Goal: Task Accomplishment & Management: Complete application form

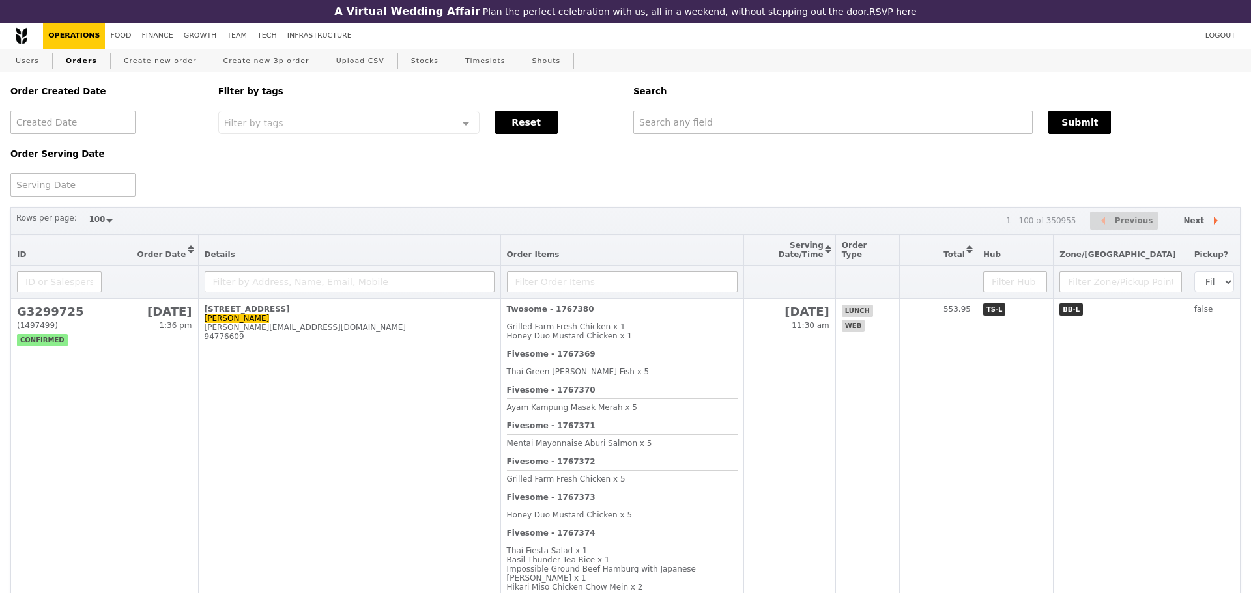
select select "100"
drag, startPoint x: 0, startPoint y: 0, endPoint x: 147, endPoint y: 62, distance: 159.1
click at [147, 62] on link "Create new order" at bounding box center [160, 61] width 83 height 23
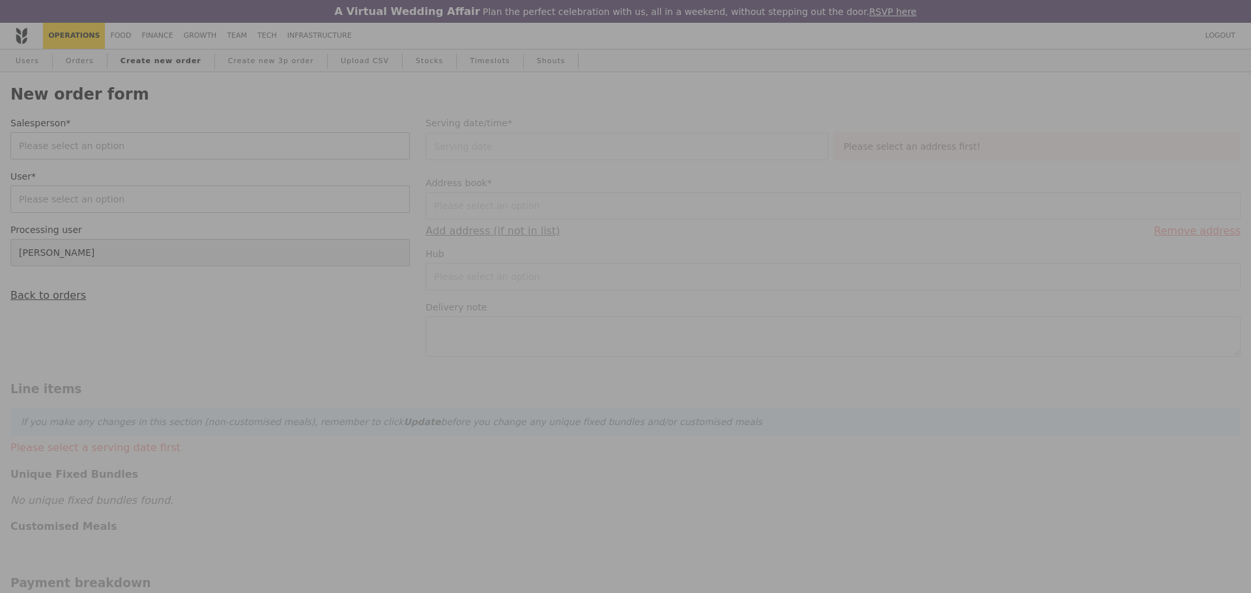
type input "Confirm"
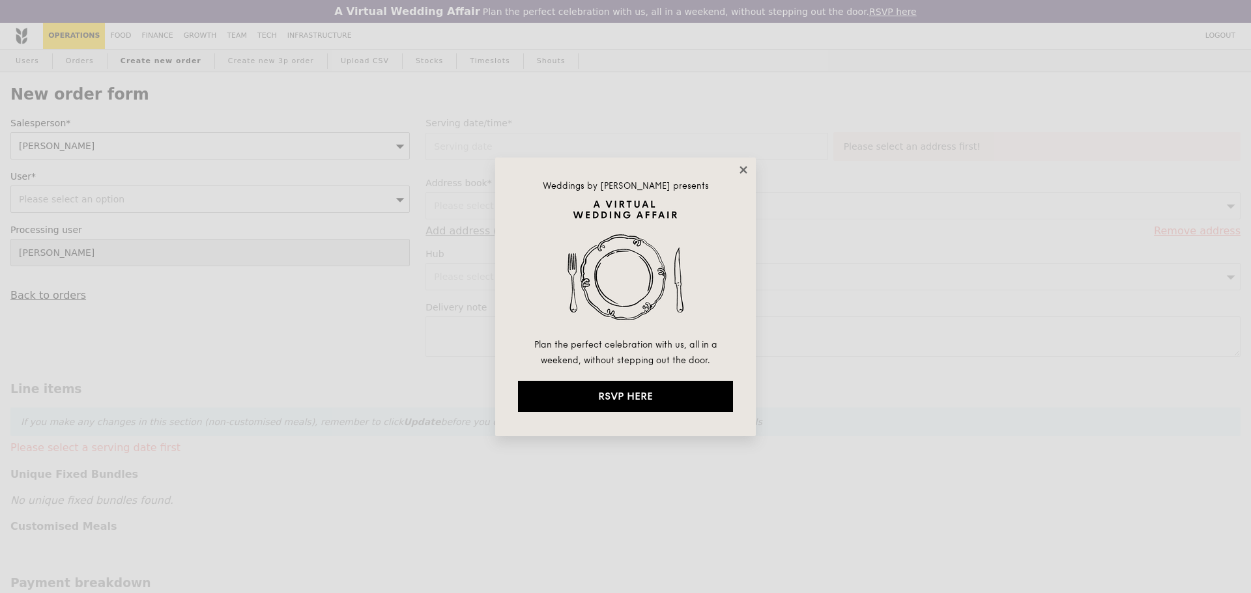
click at [744, 166] on icon at bounding box center [743, 170] width 12 height 12
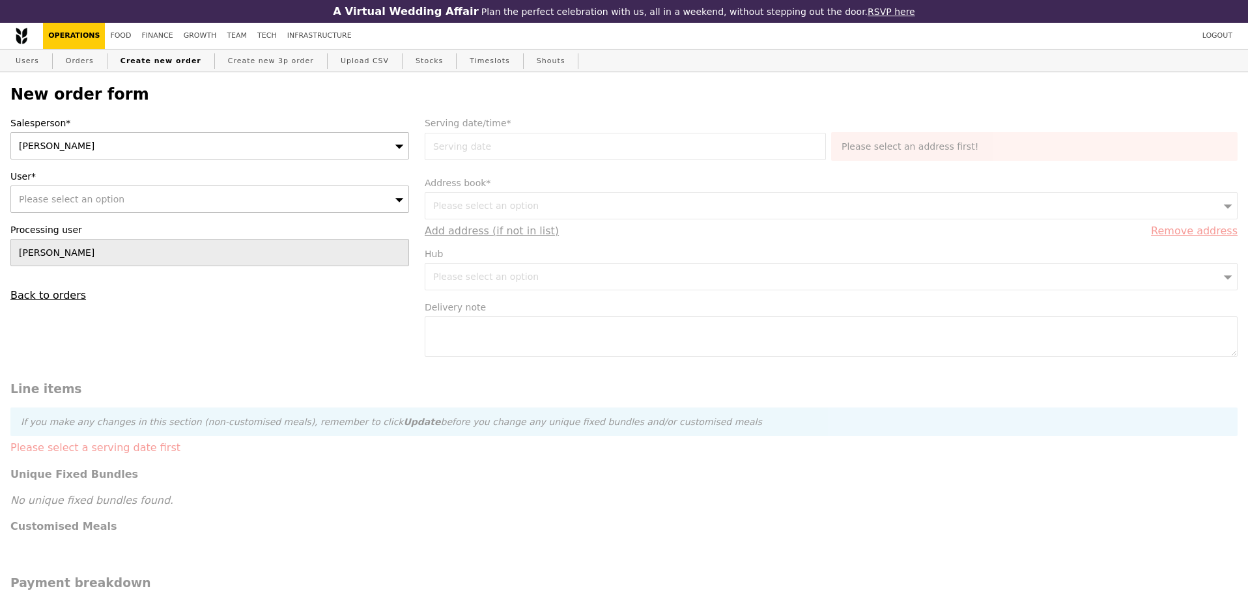
click at [198, 195] on div "Please select an option" at bounding box center [209, 199] width 399 height 27
type input "alvin"
type input "Confirm"
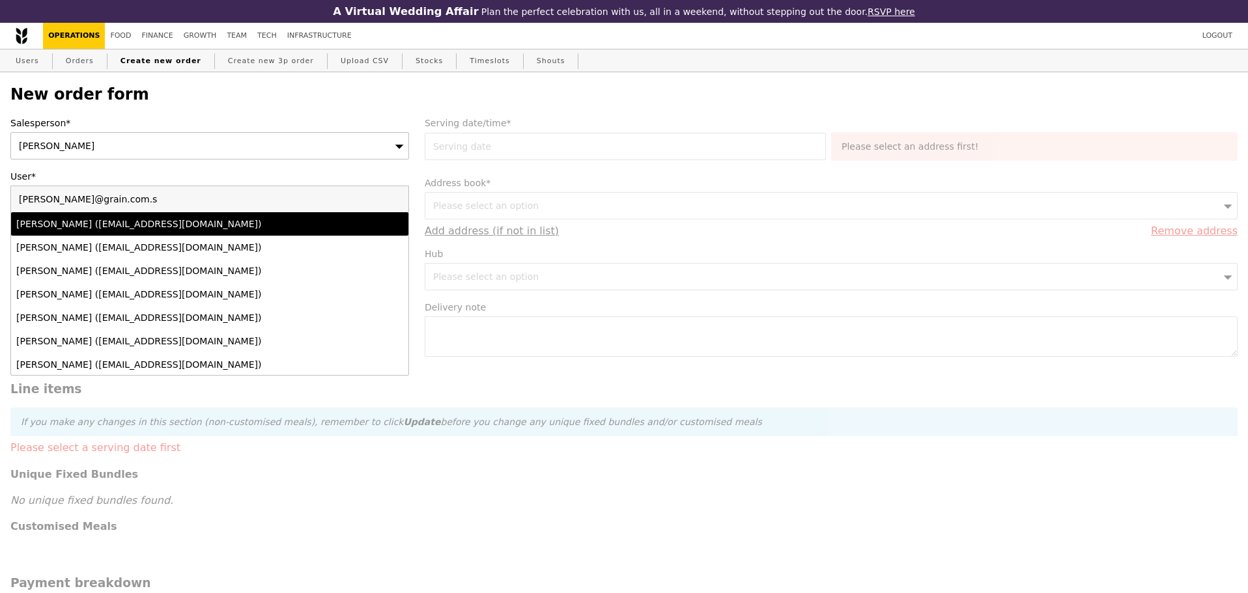
type input "alvin@grain.com.sg"
type input "Confirm"
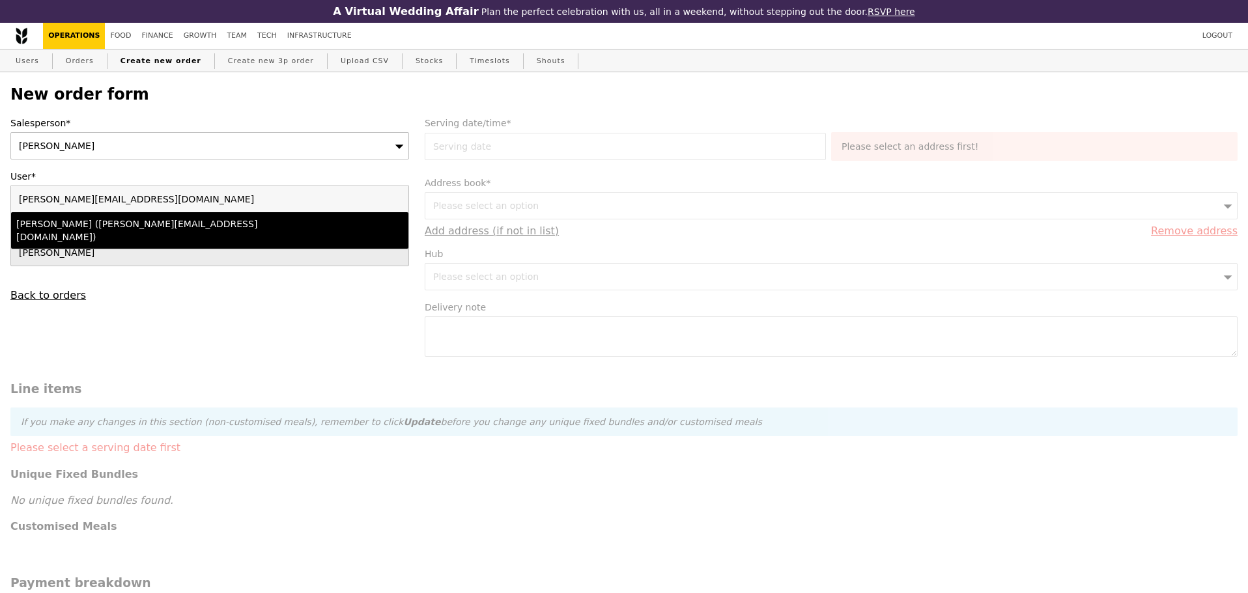
type input "alvin@grain.com.sg"
click at [135, 229] on div "Alvin Seah (alvin@grain.com.sg)" at bounding box center [161, 231] width 290 height 26
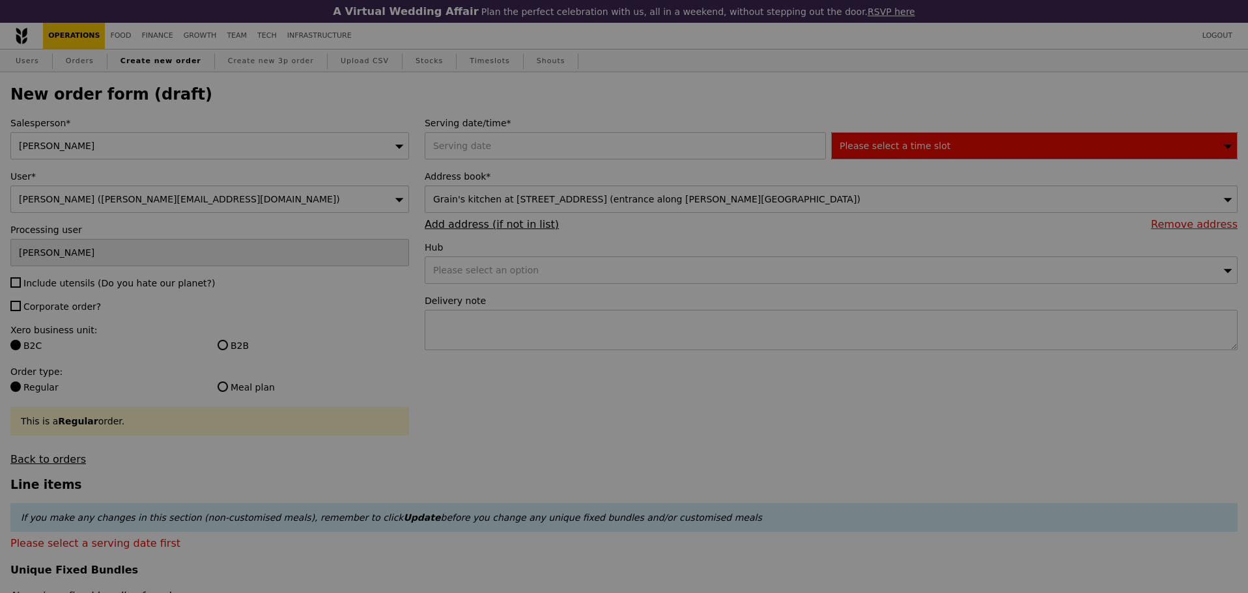
type input "Confirm"
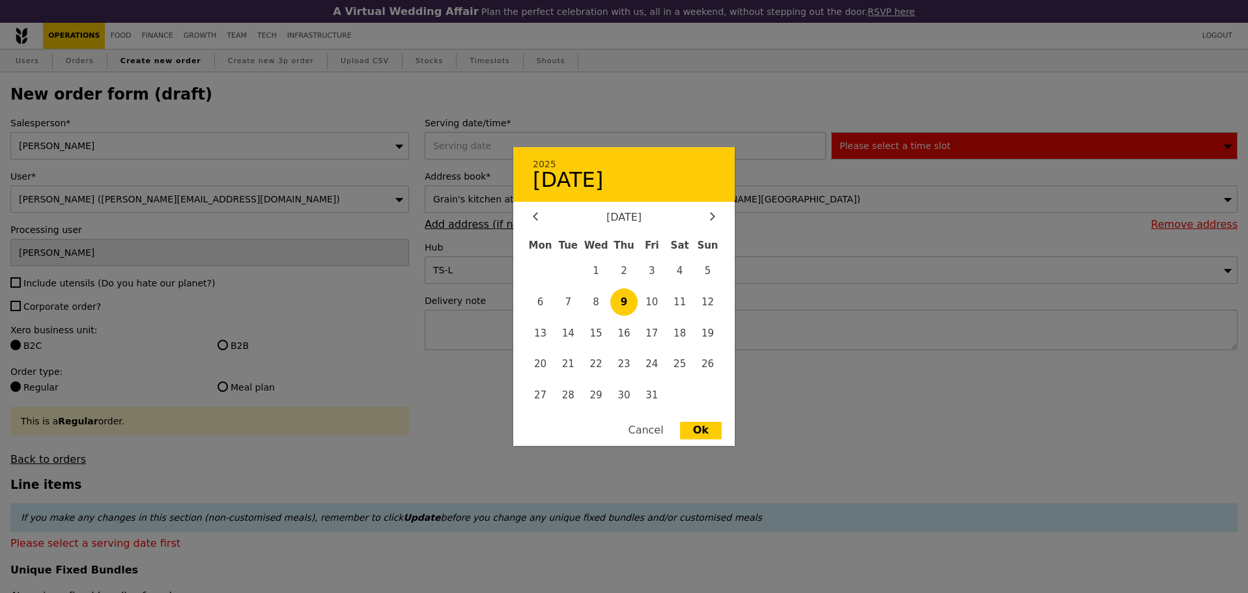
click at [498, 151] on div "2025 9 October October 2025 Mon Tue Wed Thu Fri Sat Sun 1 2 3 4 5 6 7 8 9 10 11…" at bounding box center [628, 145] width 407 height 27
click at [627, 302] on span "9" at bounding box center [624, 303] width 28 height 28
type input "09 Oct 2025"
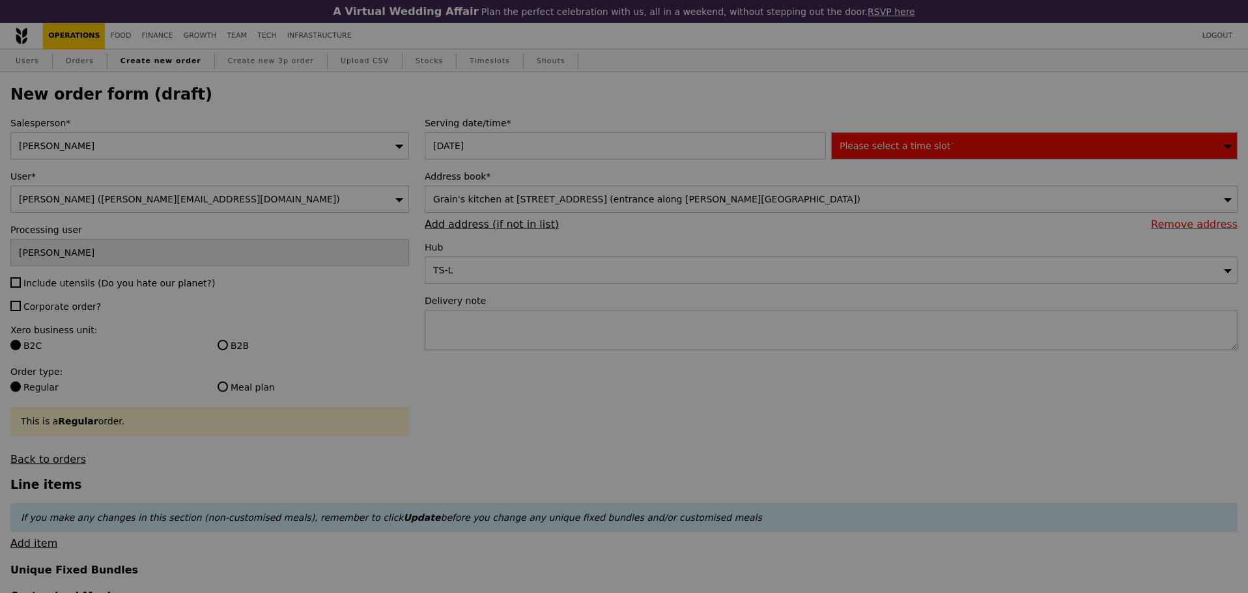
type input "Confirm"
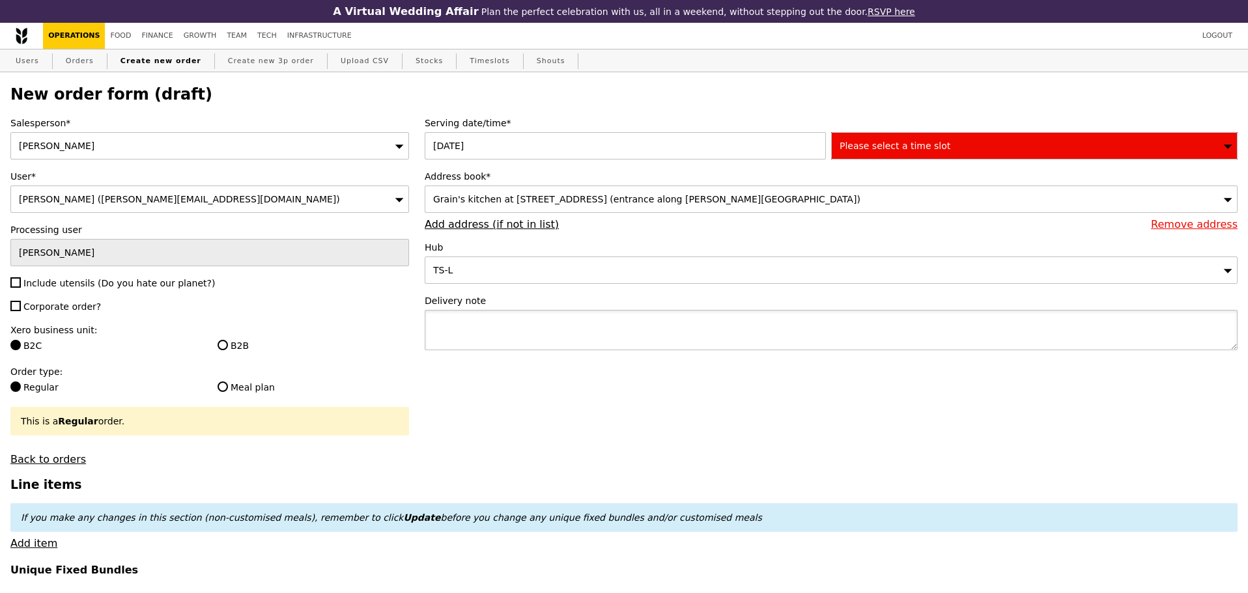
click at [717, 328] on textarea at bounding box center [831, 330] width 813 height 40
type textarea "w"
type textarea "ping me once the order can collect"
type input "Confirm"
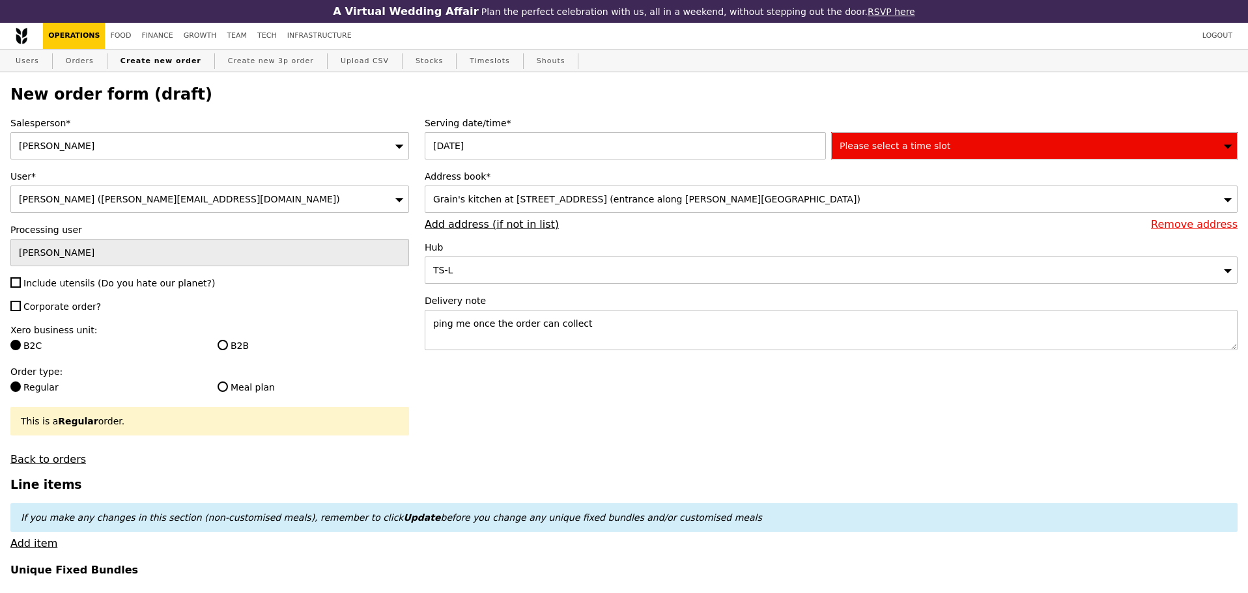
click at [985, 141] on div "Please select a time slot" at bounding box center [1034, 145] width 407 height 27
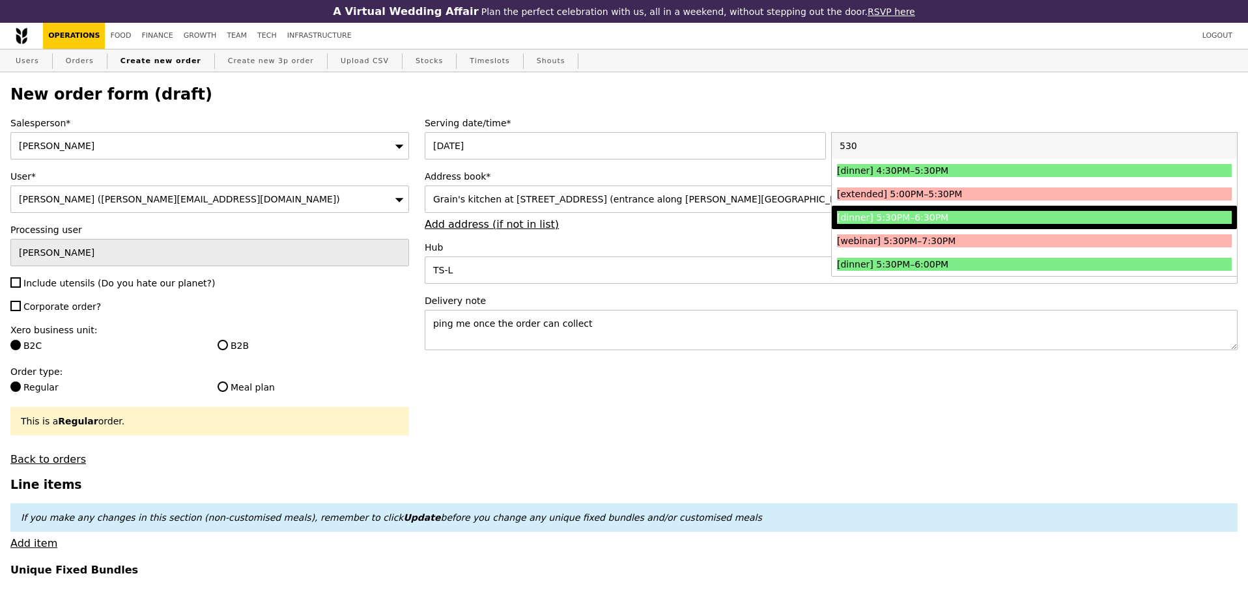
type input "530"
click at [932, 217] on div "[dinner] 5:30PM–6:30PM" at bounding box center [985, 217] width 296 height 13
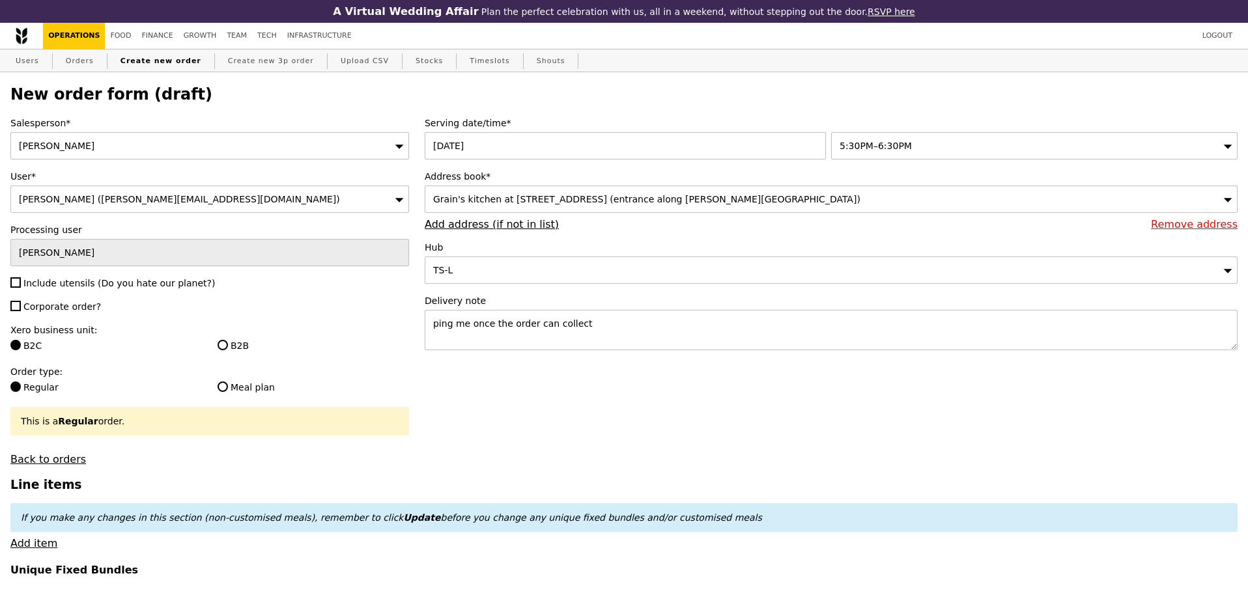
type input "Confirm"
click at [57, 283] on span "Include utensils (Do you hate our planet?)" at bounding box center [119, 283] width 192 height 10
click at [21, 283] on input "Include utensils (Do you hate our planet?)" at bounding box center [15, 283] width 10 height 10
checkbox input "true"
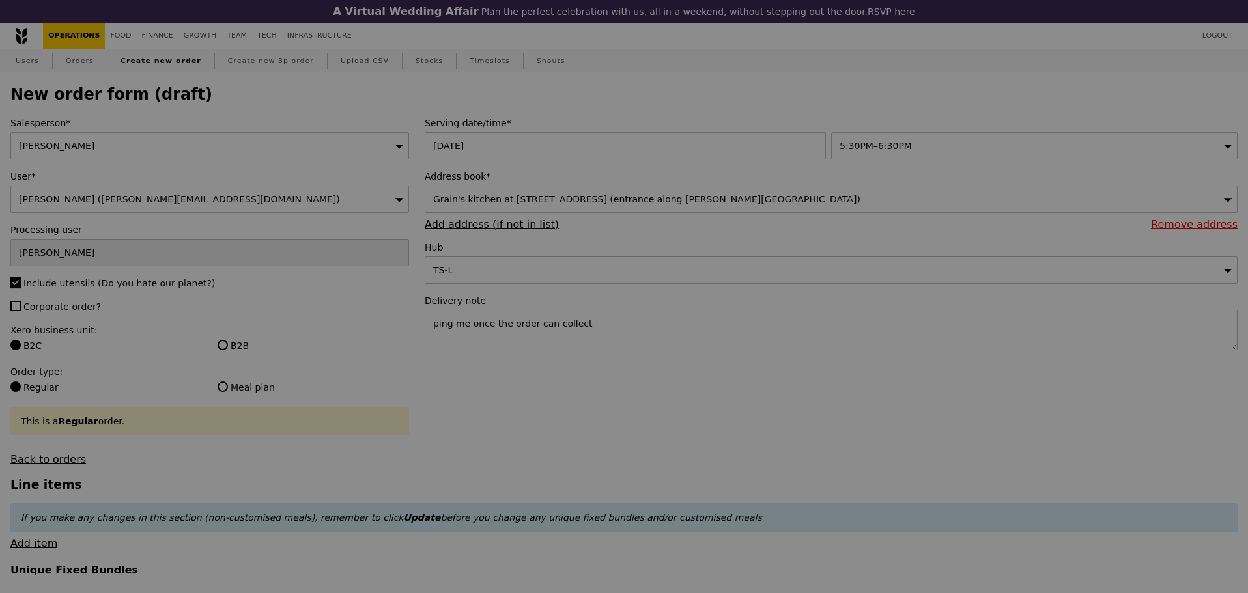
type input "Confirm"
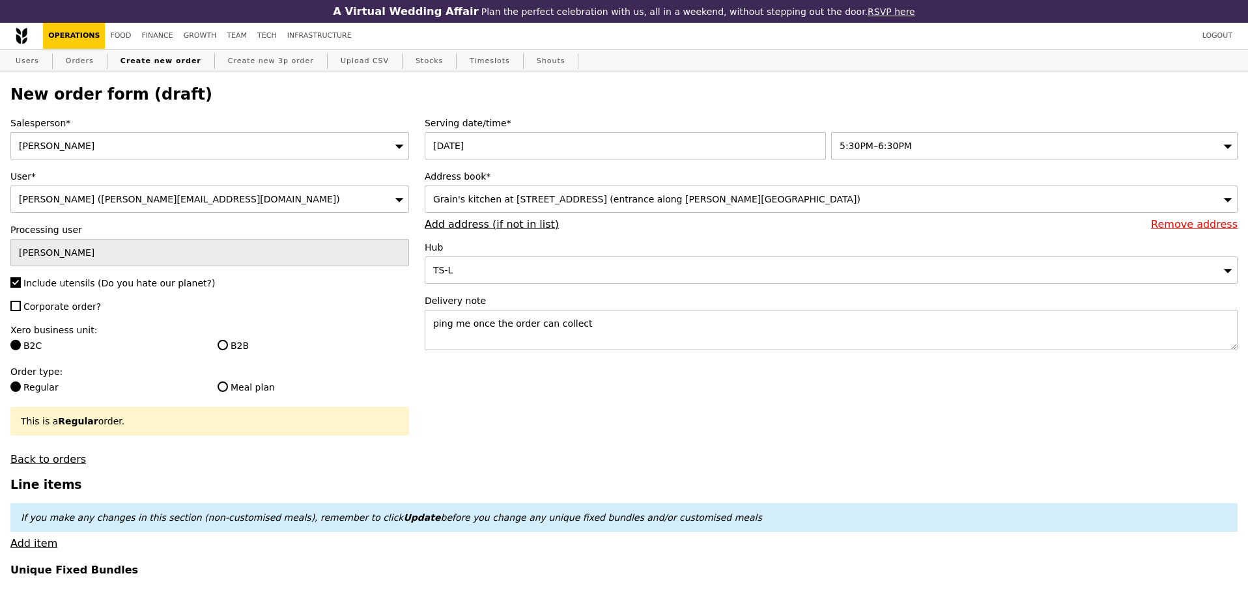
click at [56, 318] on div "Salesperson* Alvin Seah User* Alvin Seah (alvin@grain.com.sg) Processing user A…" at bounding box center [210, 291] width 414 height 349
click at [57, 312] on span "Corporate order?" at bounding box center [62, 307] width 78 height 10
click at [21, 311] on input "Corporate order?" at bounding box center [15, 306] width 10 height 10
checkbox input "true"
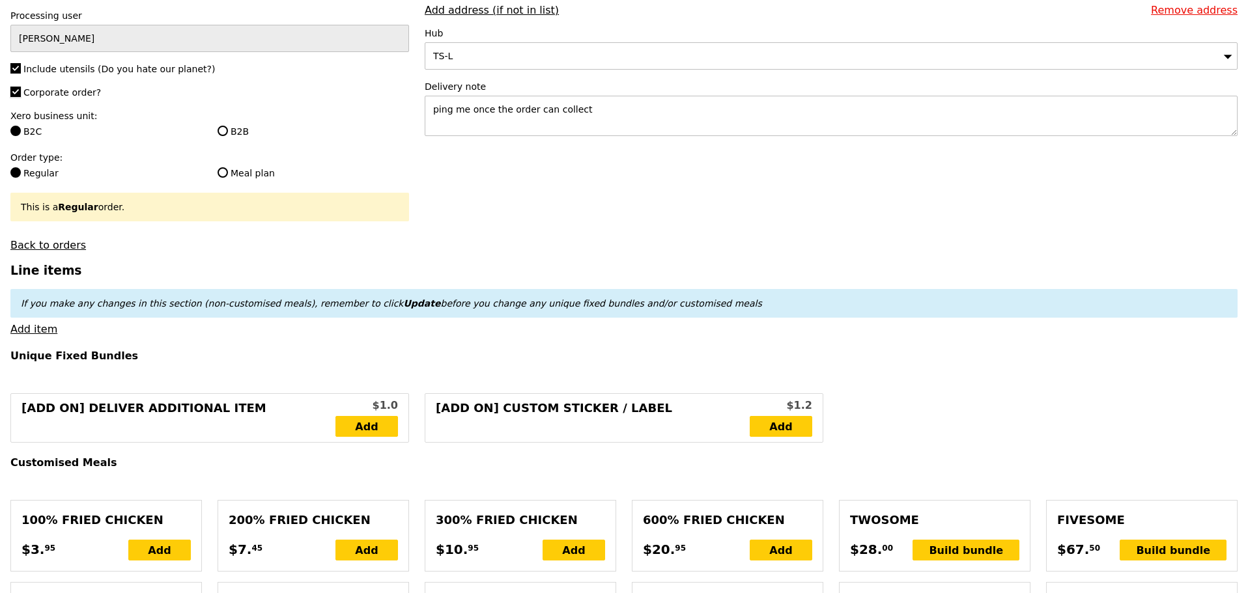
scroll to position [217, 0]
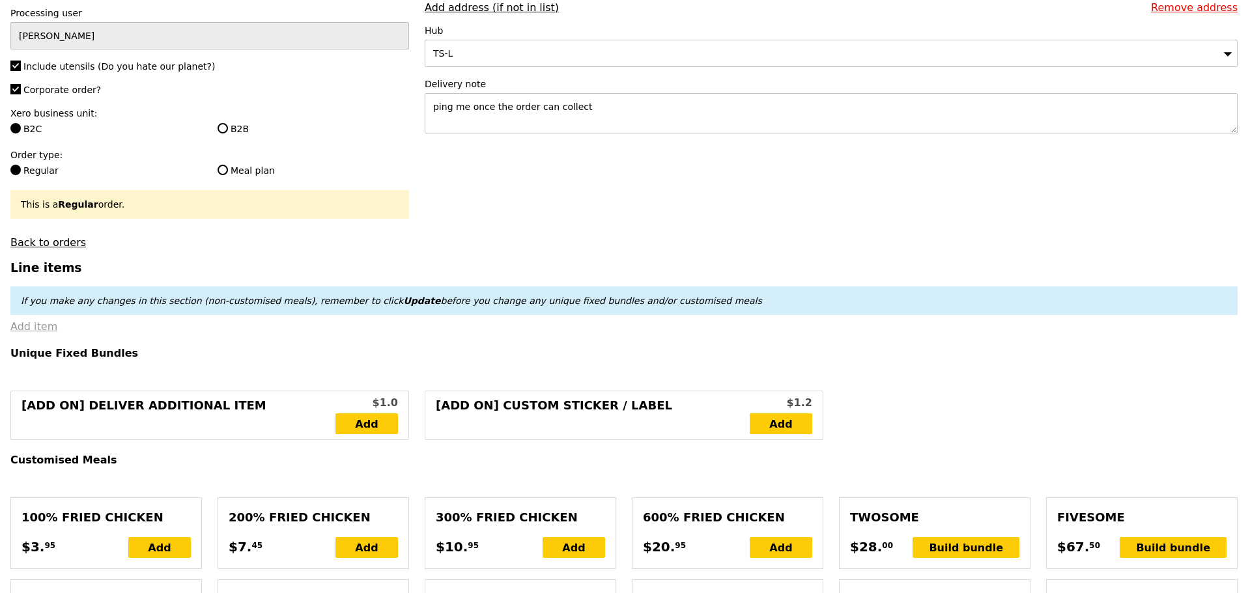
click at [42, 333] on link "Add item" at bounding box center [33, 327] width 47 height 12
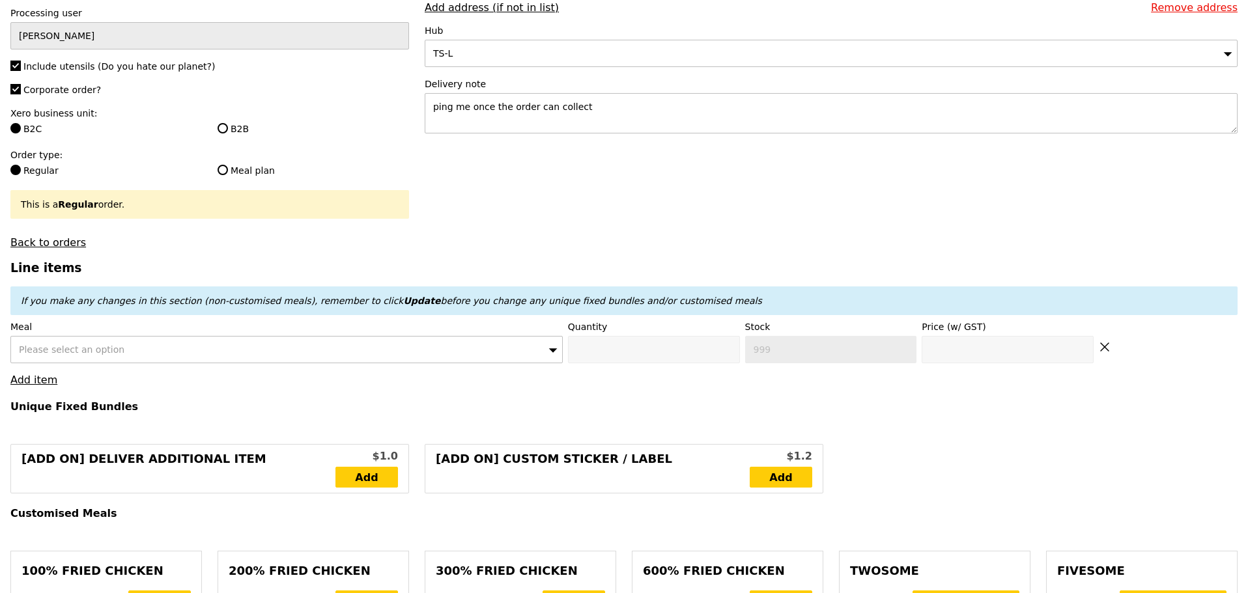
click at [106, 355] on span "Please select an option" at bounding box center [72, 350] width 106 height 10
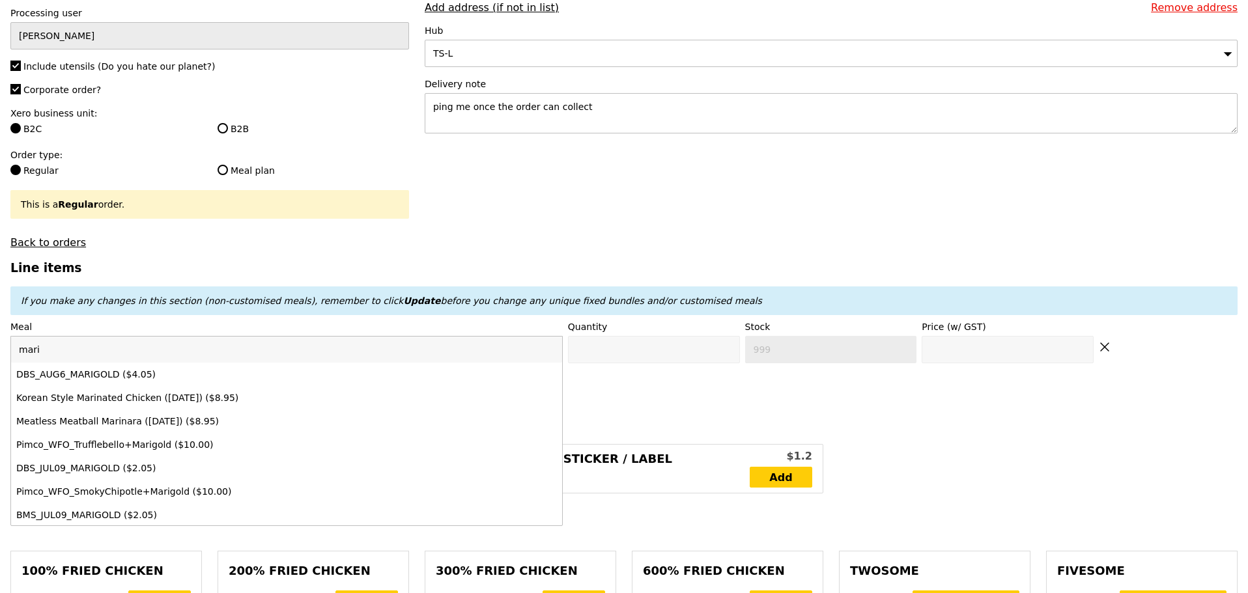
type input "mari"
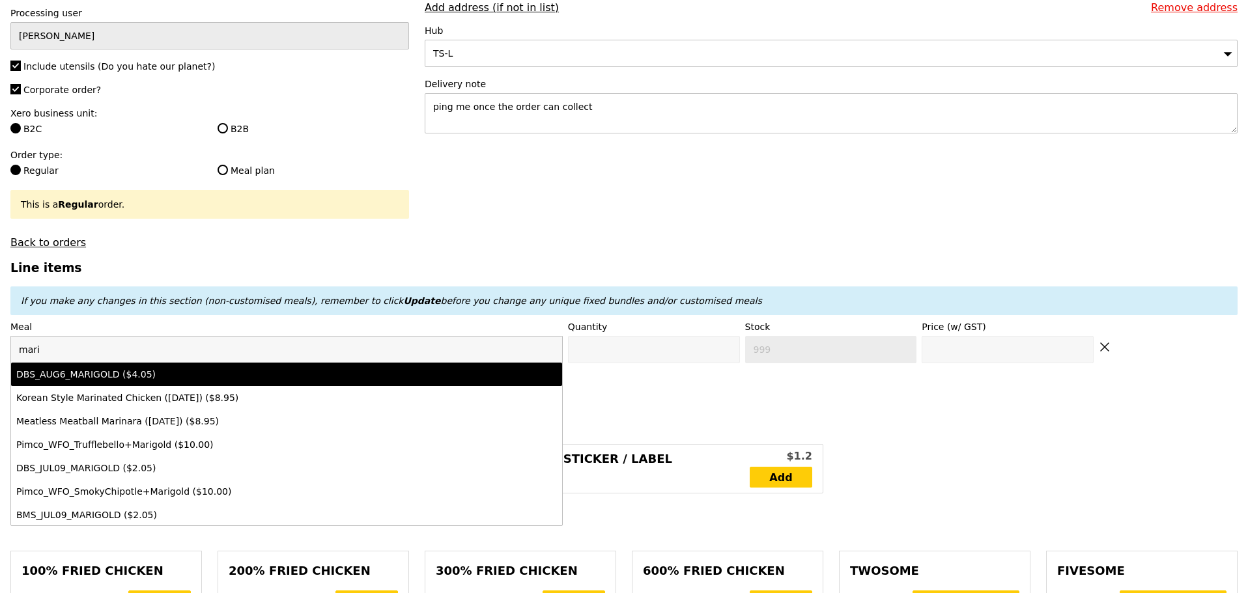
click at [186, 360] on input "mari" at bounding box center [286, 350] width 551 height 26
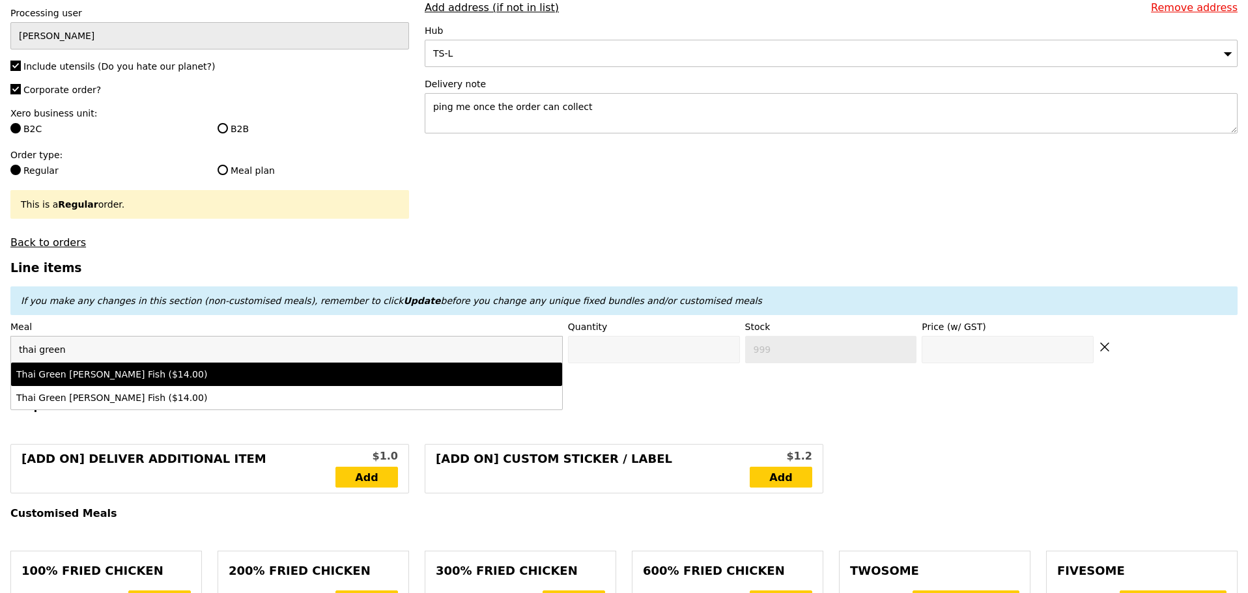
click at [314, 363] on input "thai green" at bounding box center [286, 350] width 551 height 26
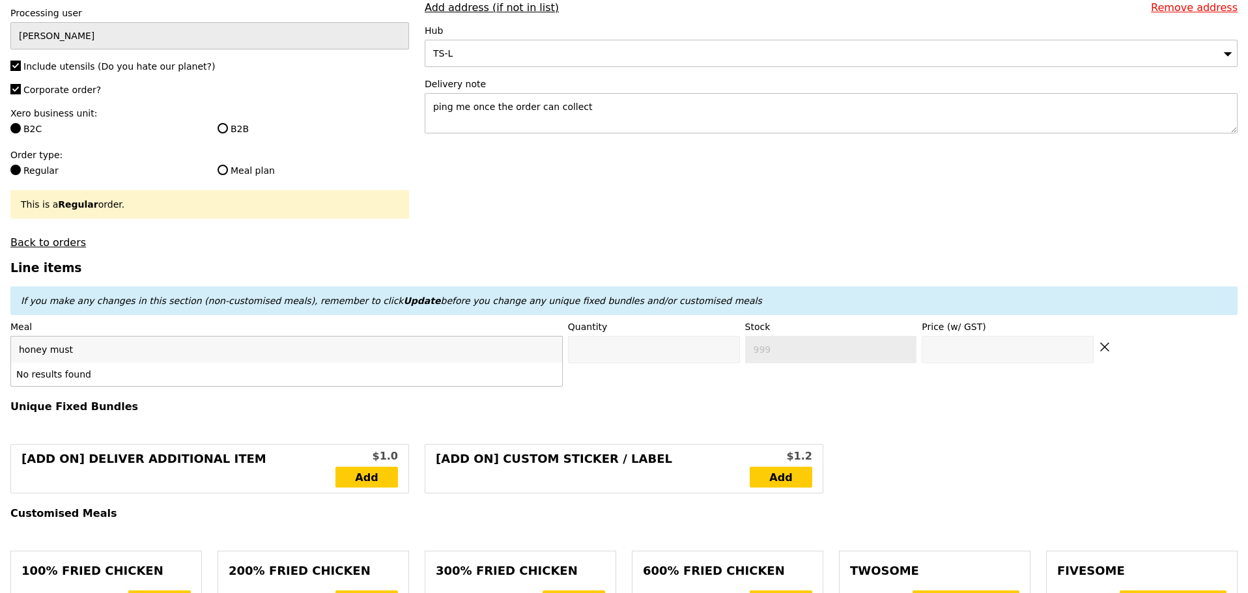
type input "honey musta"
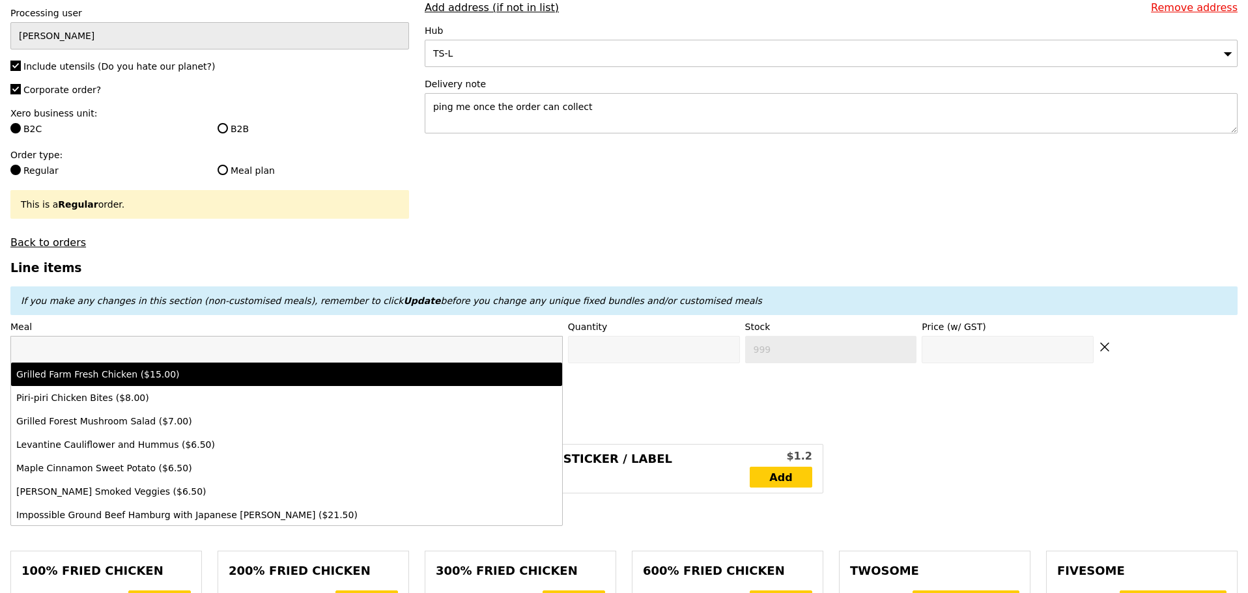
click at [83, 363] on input "search" at bounding box center [286, 350] width 551 height 26
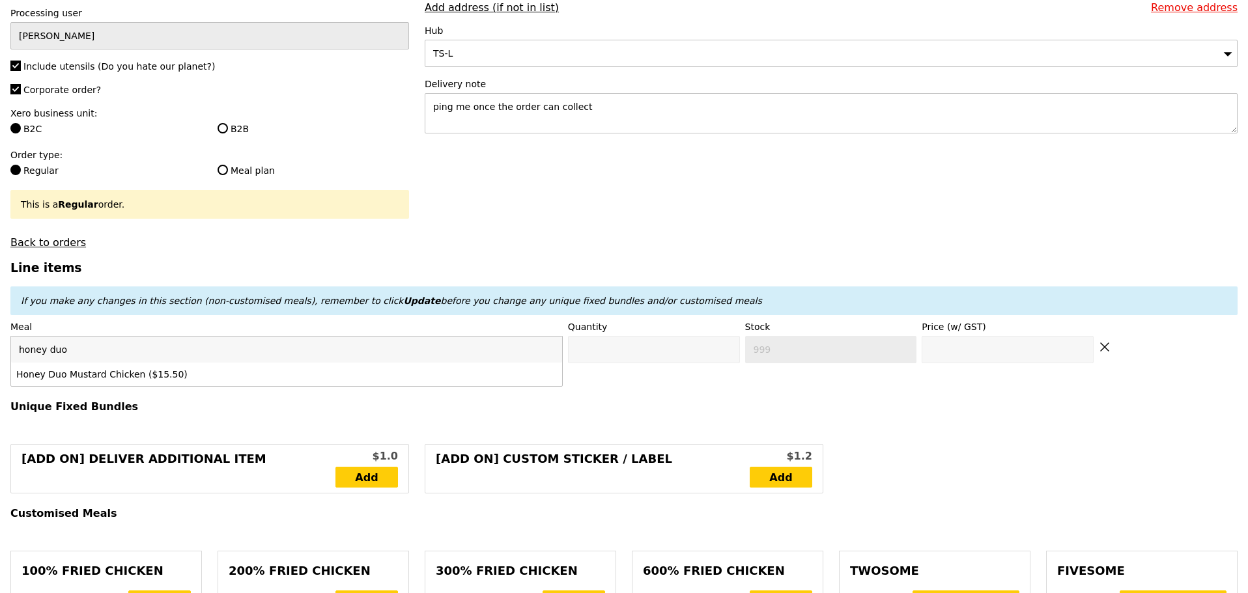
type input "honey duo"
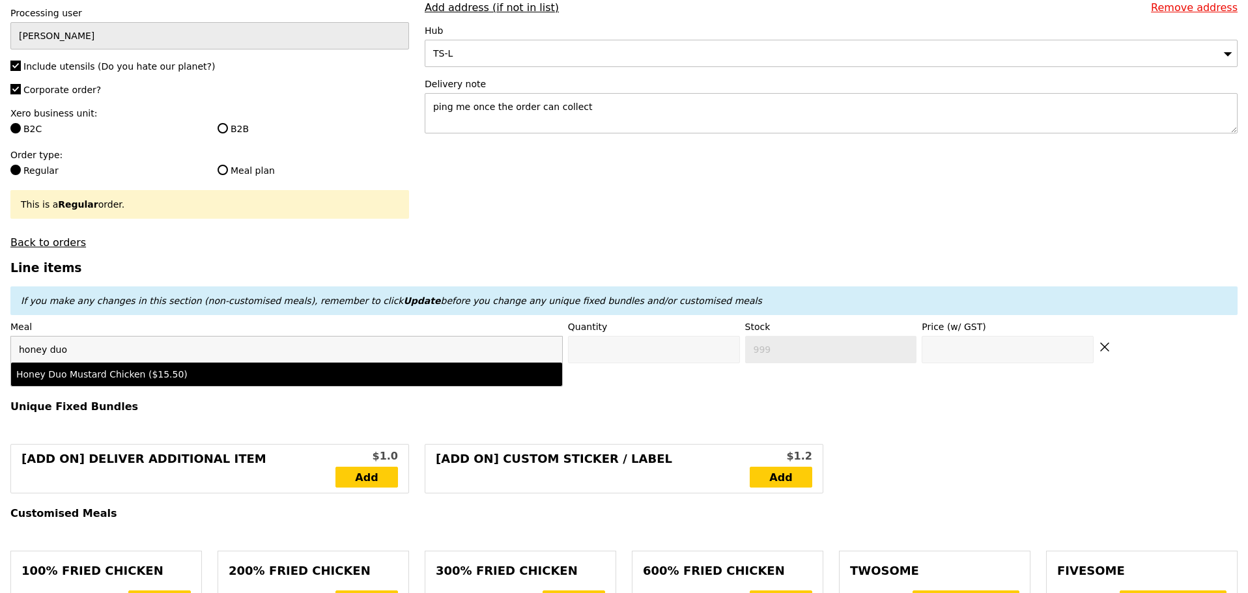
click at [90, 381] on div "Honey Duo Mustard Chicken ($15.50)" at bounding box center [218, 374] width 405 height 13
type input "Confirm anyway"
type input "0"
type input "4"
type input "15.5"
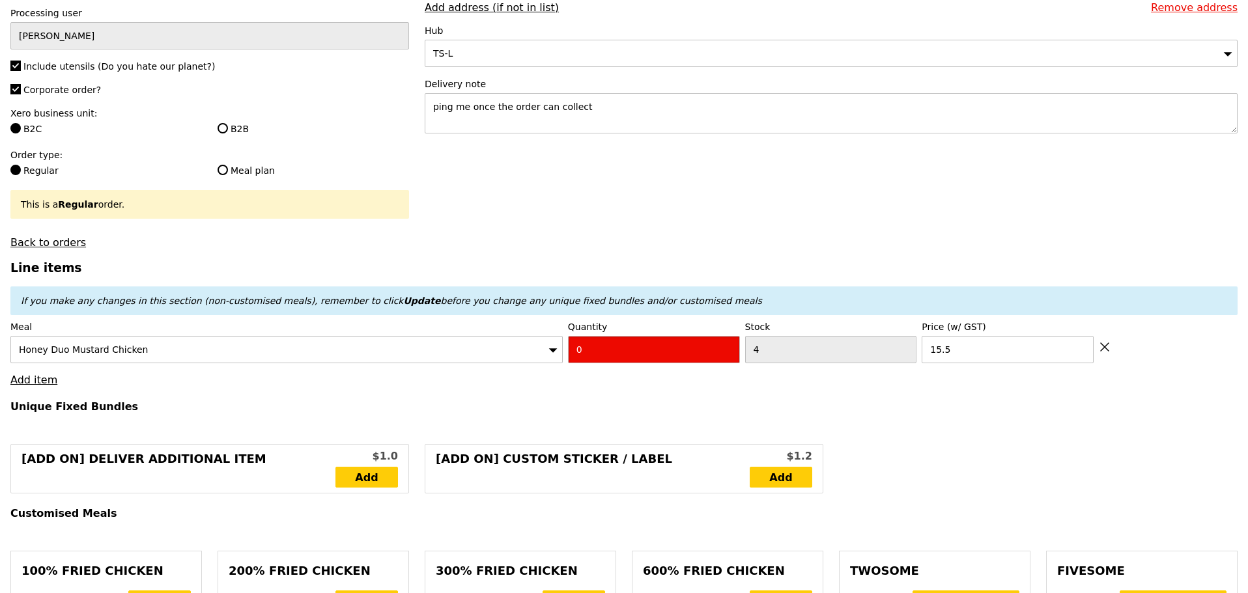
drag, startPoint x: 653, startPoint y: 360, endPoint x: 506, endPoint y: 366, distance: 148.0
click at [544, 364] on div "Meal Honey Duo Mustard Chicken Quantity 0 Stock 4 Price (w/ GST) 15.5" at bounding box center [623, 342] width 1227 height 43
type input "Confirm"
type input "1"
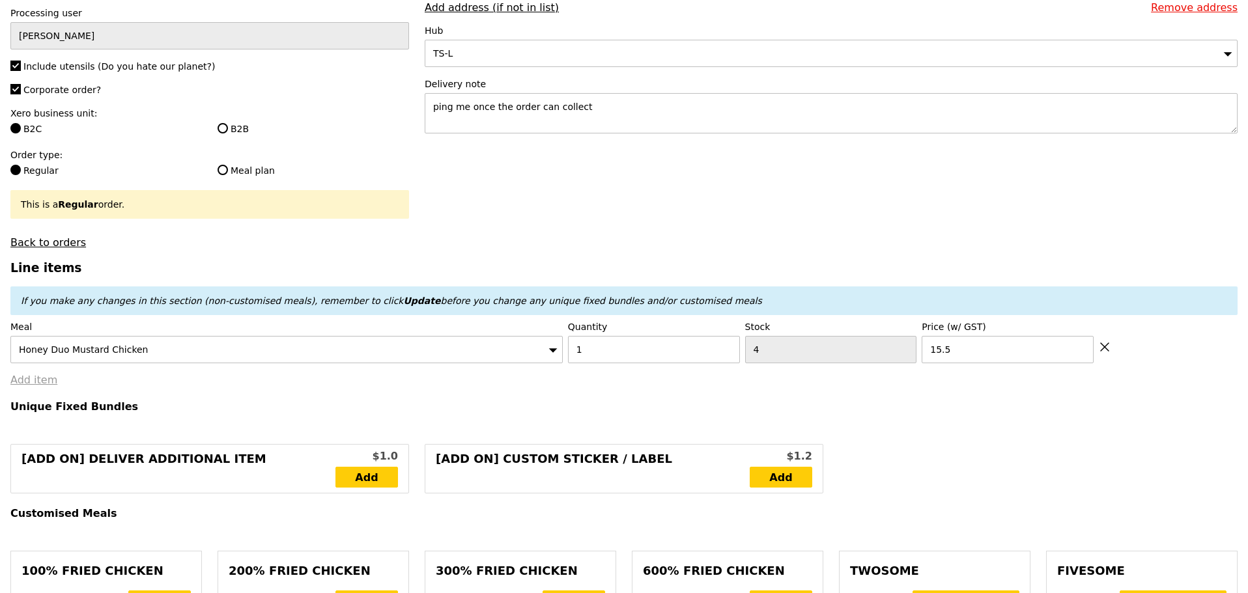
click at [14, 386] on link "Add item" at bounding box center [33, 380] width 47 height 12
type input "Loading..."
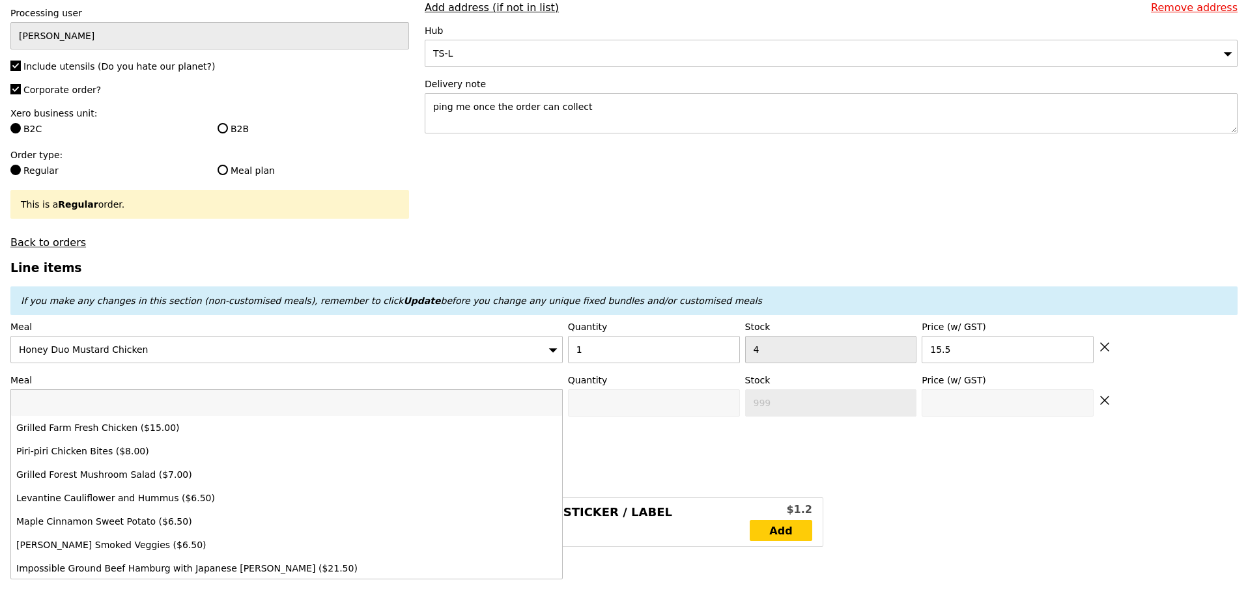
click at [107, 413] on input "search" at bounding box center [286, 403] width 551 height 26
type input "basil"
type input "15.50"
type input "basil thun"
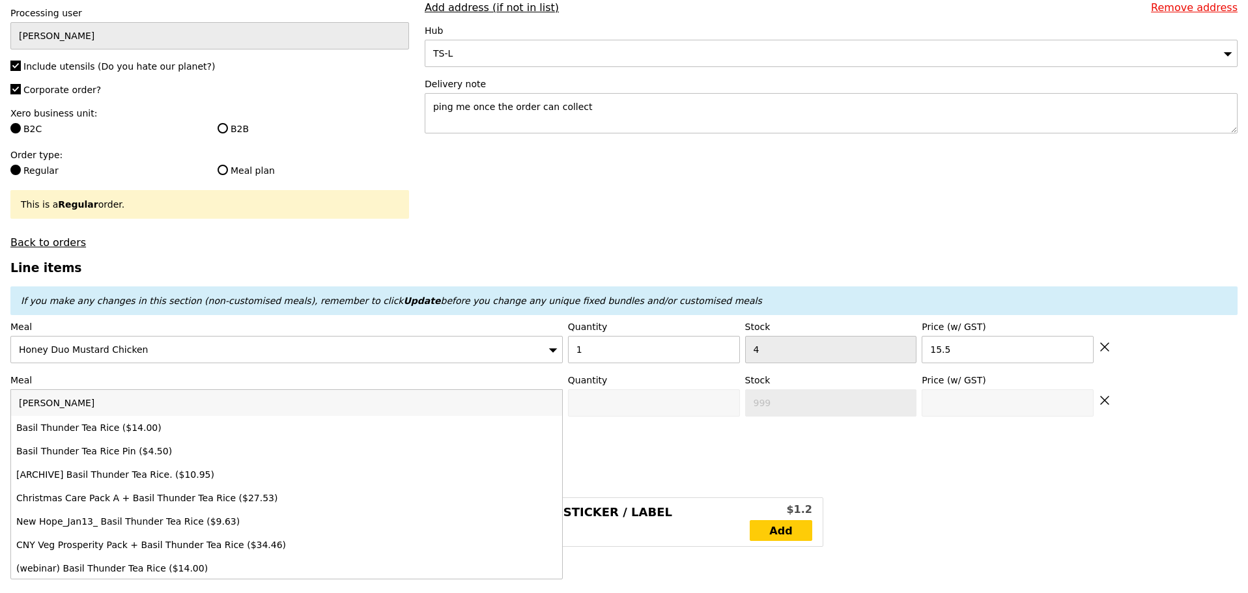
type input "Confirm"
type input "basil thunder"
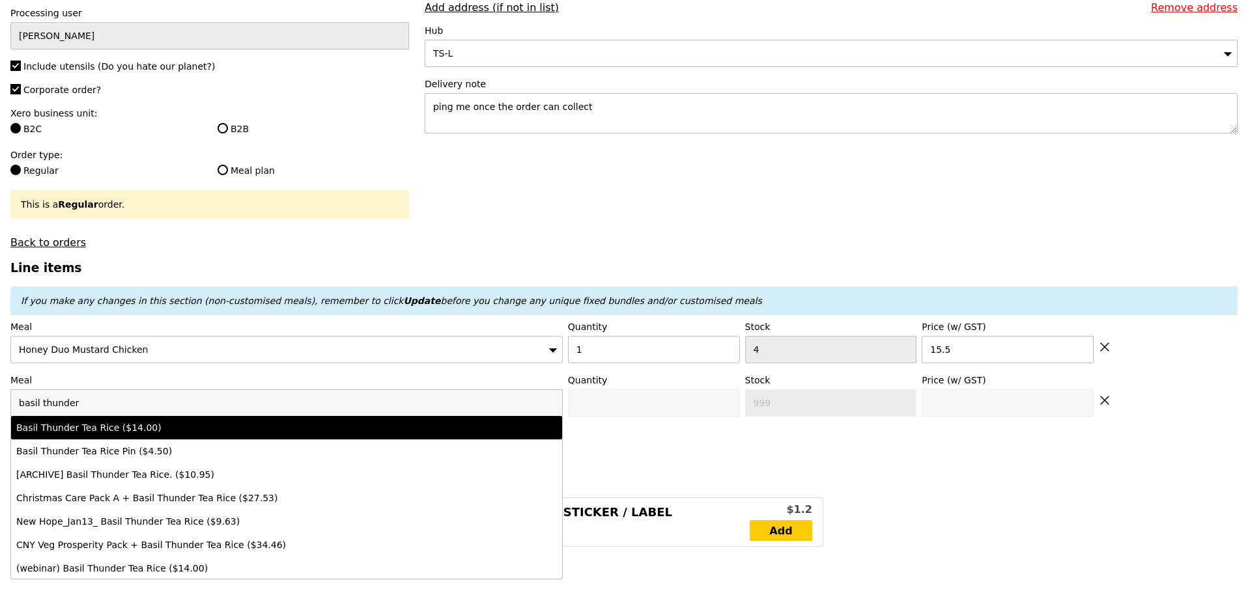
click at [86, 433] on div "Basil Thunder Tea Rice ($14.00)" at bounding box center [218, 427] width 405 height 13
type input "Confirm anyway"
type input "0"
type input "4"
type input "14.0"
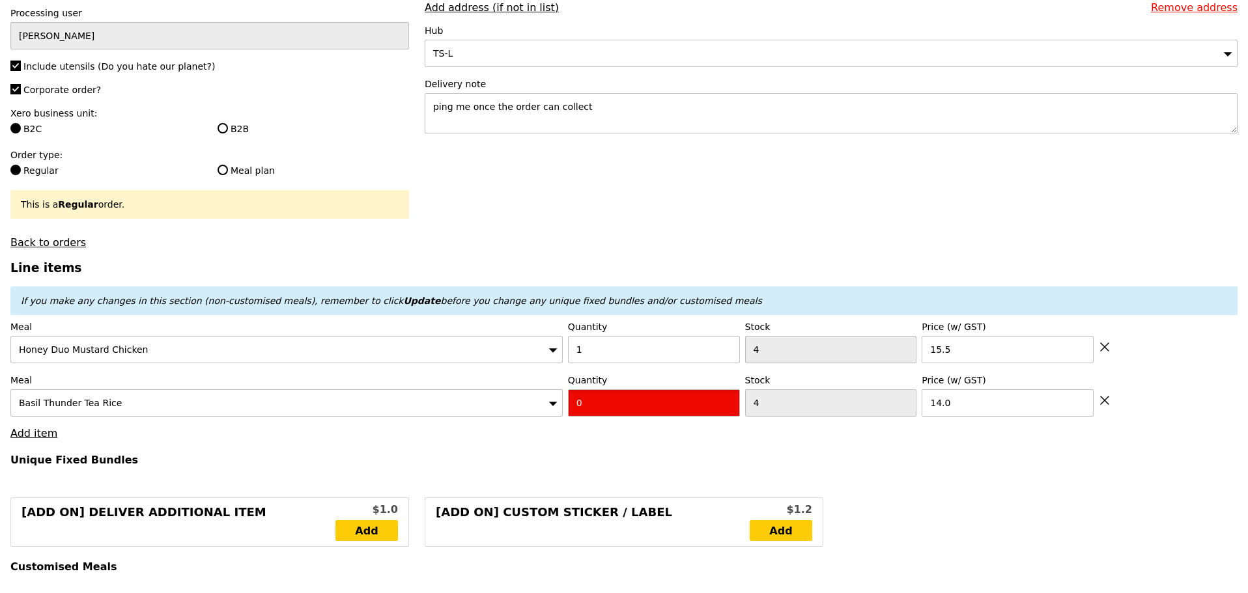
drag, startPoint x: 657, startPoint y: 412, endPoint x: 491, endPoint y: 420, distance: 165.6
click at [499, 417] on div "Meal Basil Thunder Tea Rice Quantity 0 Stock 4 Price (w/ GST) 14.0" at bounding box center [623, 395] width 1227 height 43
type input "Confirm"
type input "1"
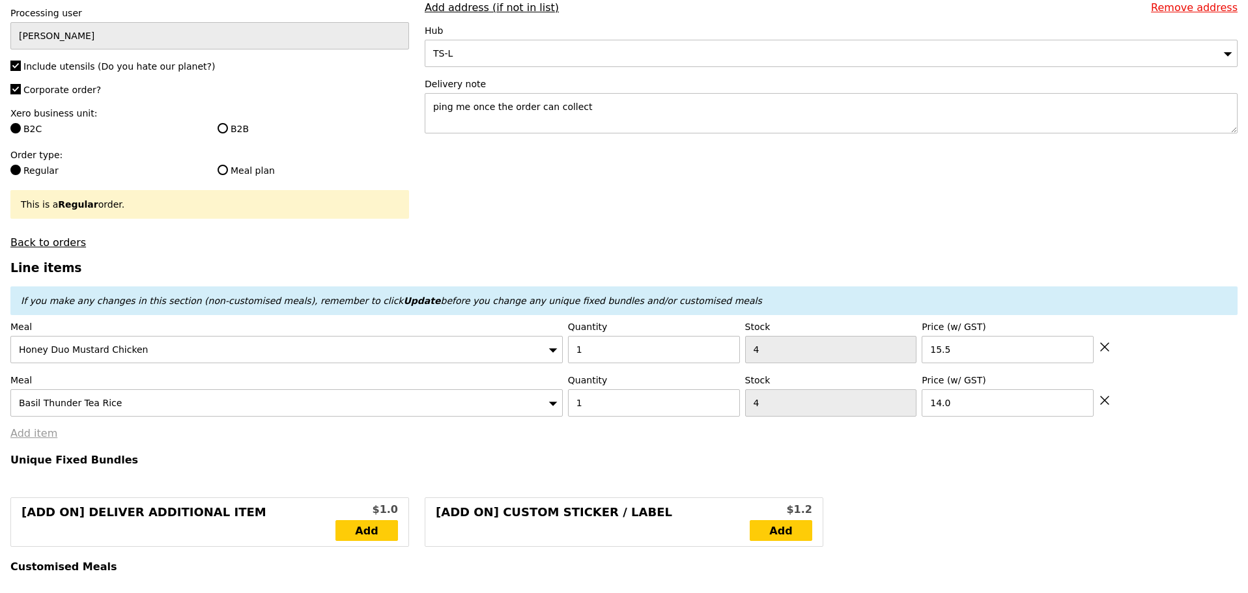
type input "Loading..."
click at [30, 440] on link "Add item" at bounding box center [33, 433] width 47 height 12
type input "29.50"
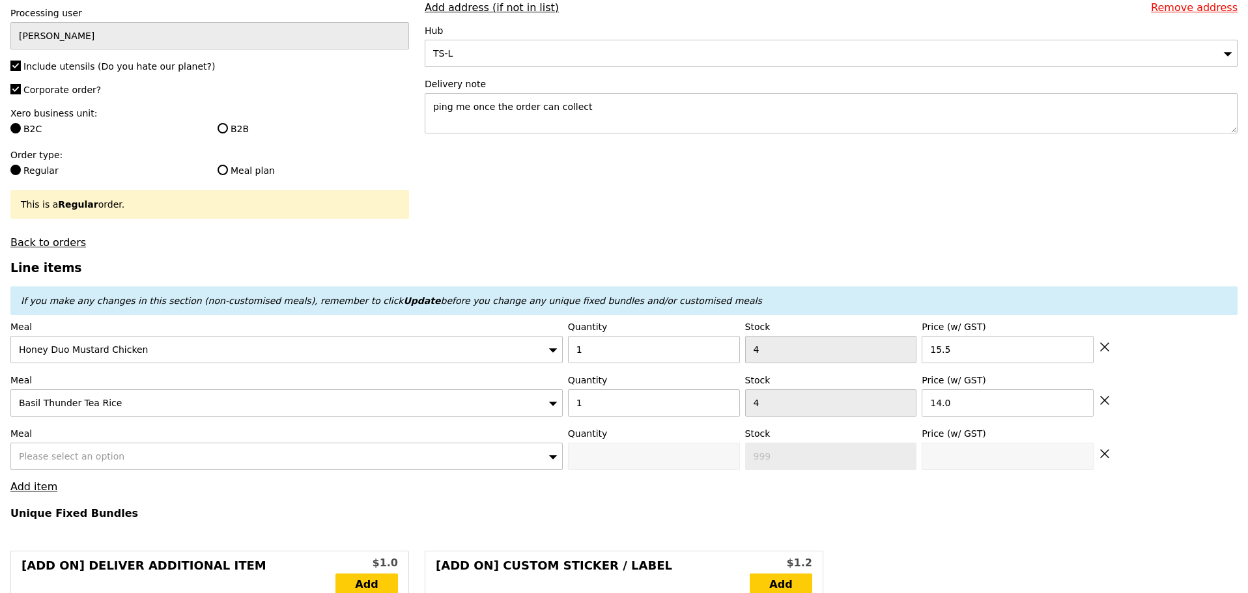
type input "Confirm"
click at [182, 468] on div "Please select an option" at bounding box center [286, 456] width 552 height 27
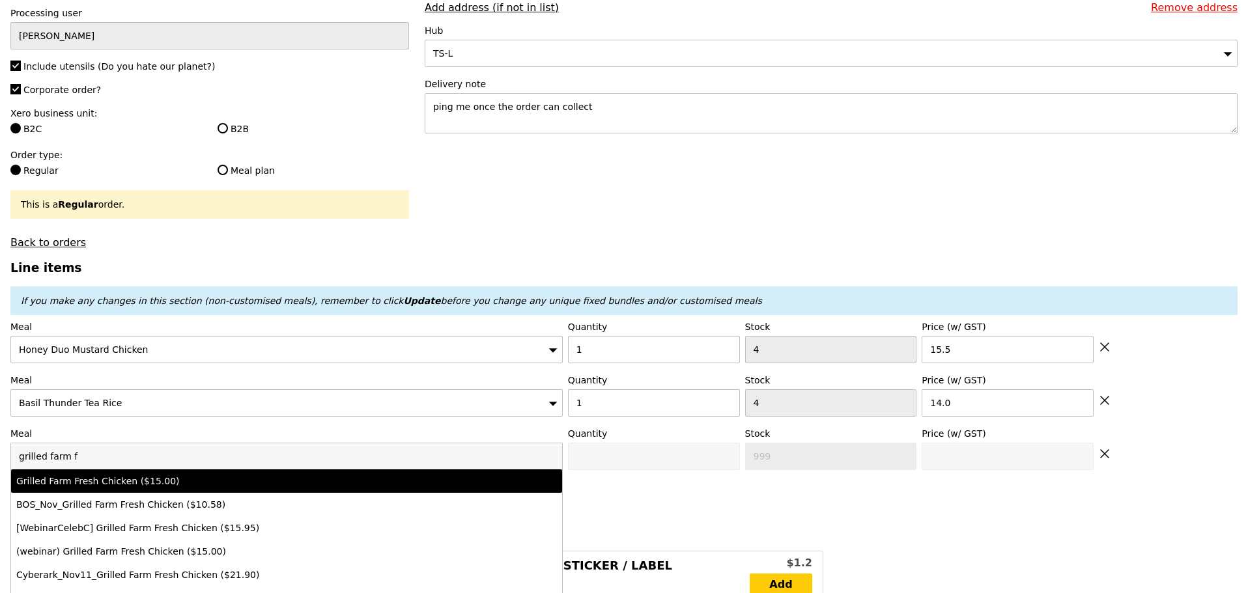
type input "grilled farm f"
click at [233, 488] on div "Grilled Farm Fresh Chicken ($15.00)" at bounding box center [218, 481] width 405 height 13
type input "Confirm anyway"
type input "0"
type input "4"
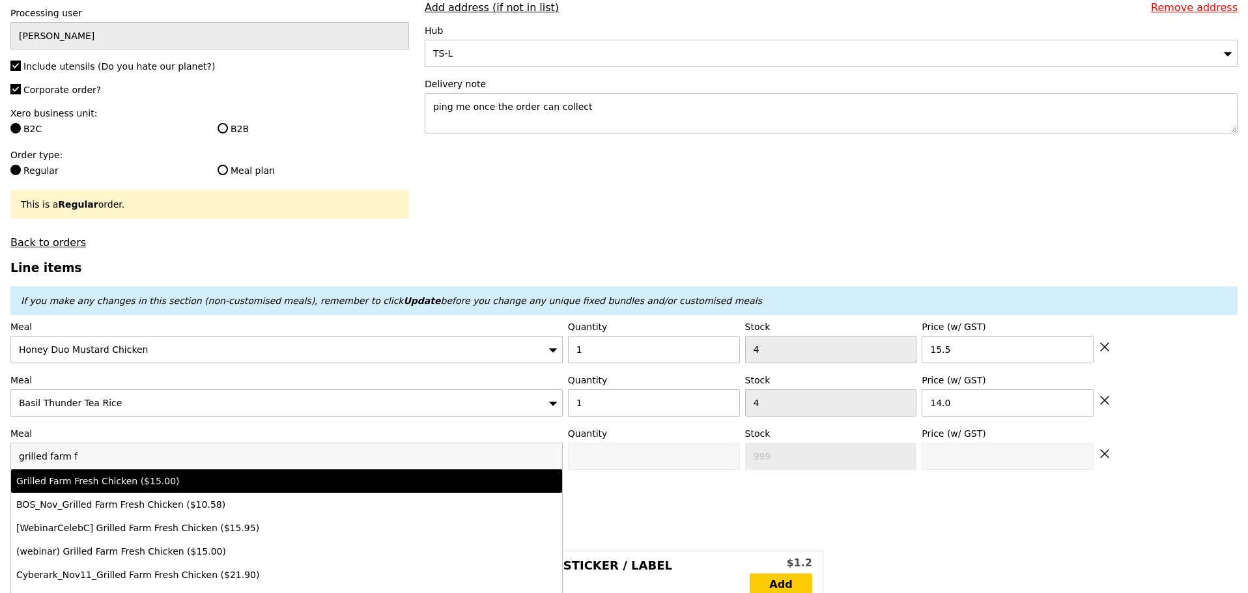
type input "15.0"
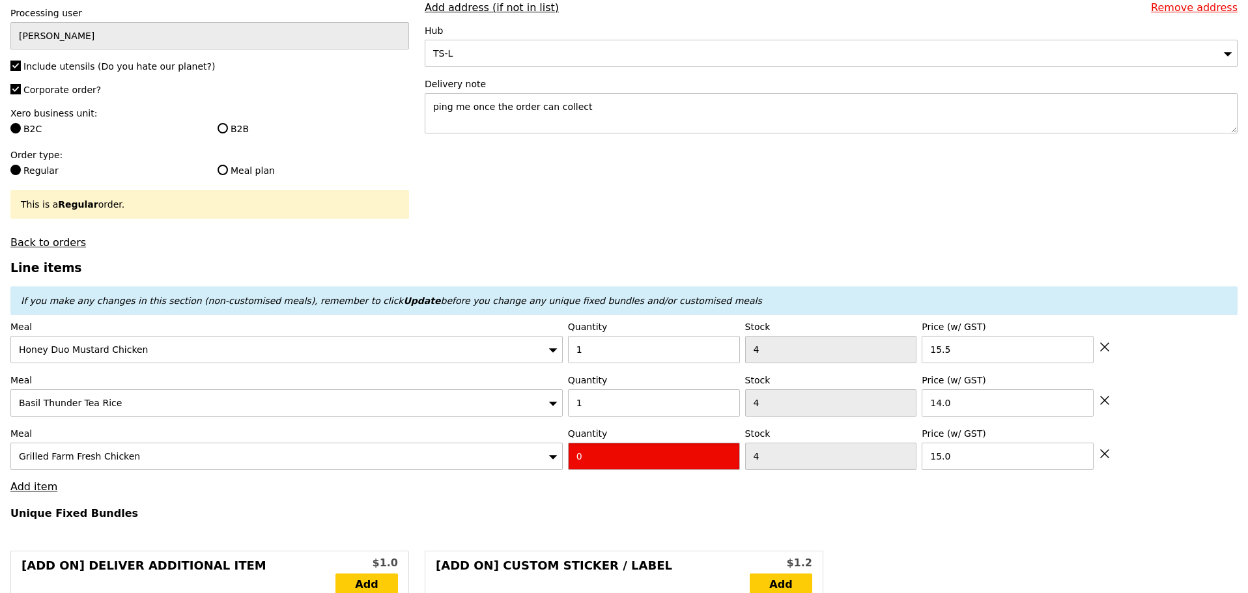
drag, startPoint x: 670, startPoint y: 474, endPoint x: 431, endPoint y: 474, distance: 239.1
click at [432, 470] on div "Meal Grilled Farm Fresh Chicken Quantity 0 Stock 4 Price (w/ GST) 15.0" at bounding box center [623, 448] width 1227 height 43
type input "Confirm"
type input "1"
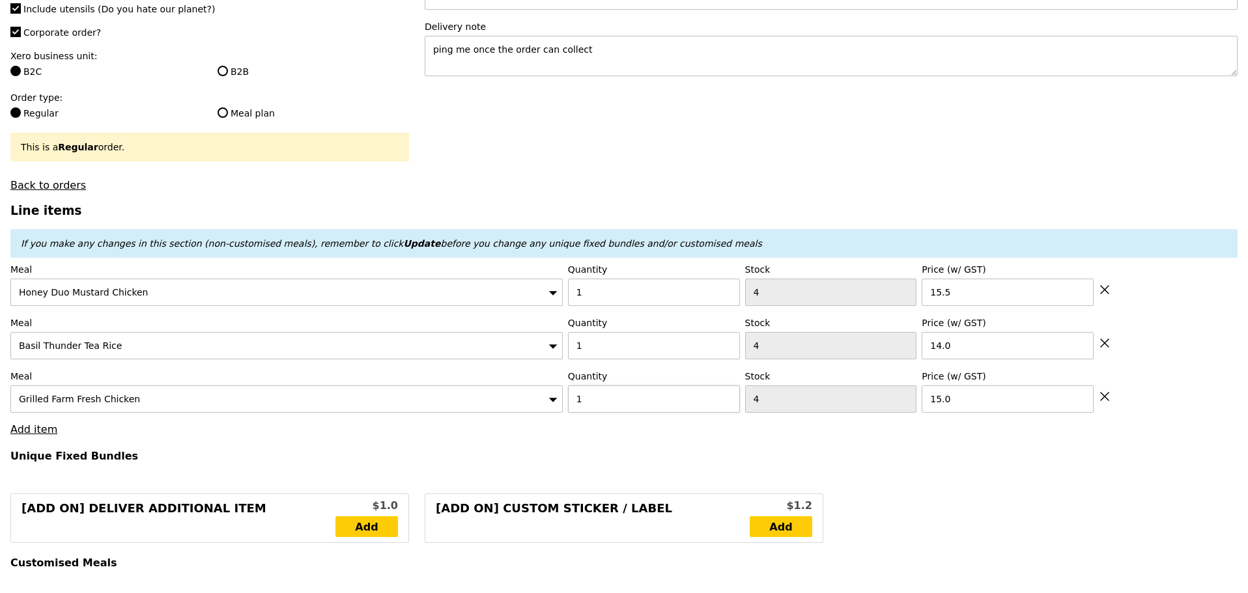
scroll to position [435, 0]
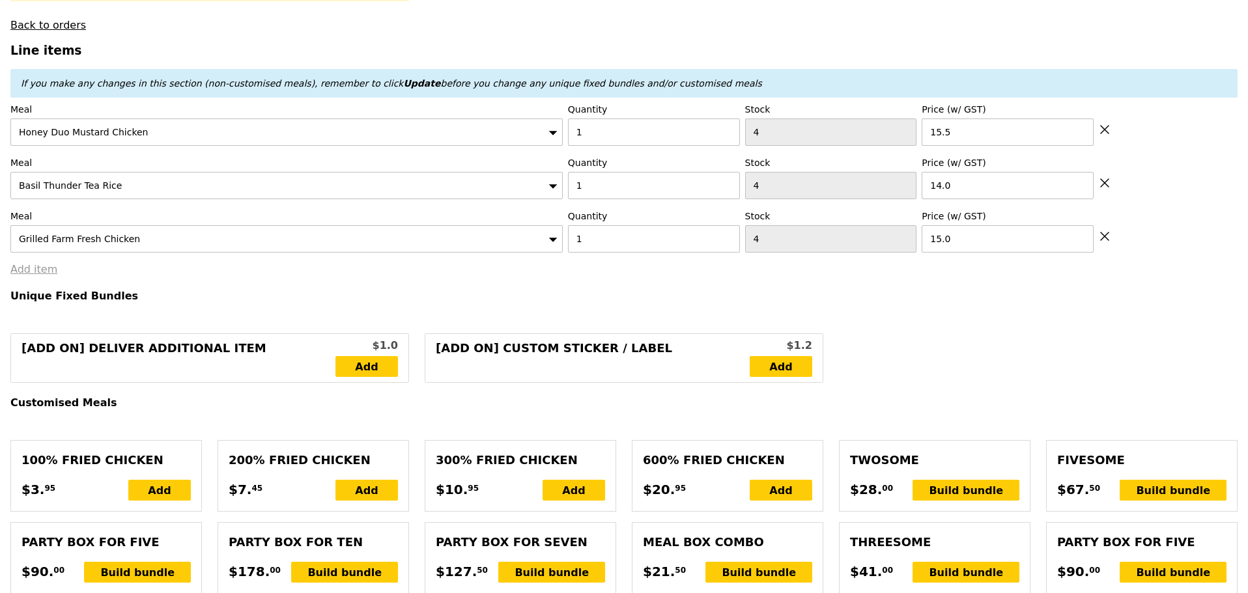
click at [44, 275] on link "Add item" at bounding box center [33, 269] width 47 height 12
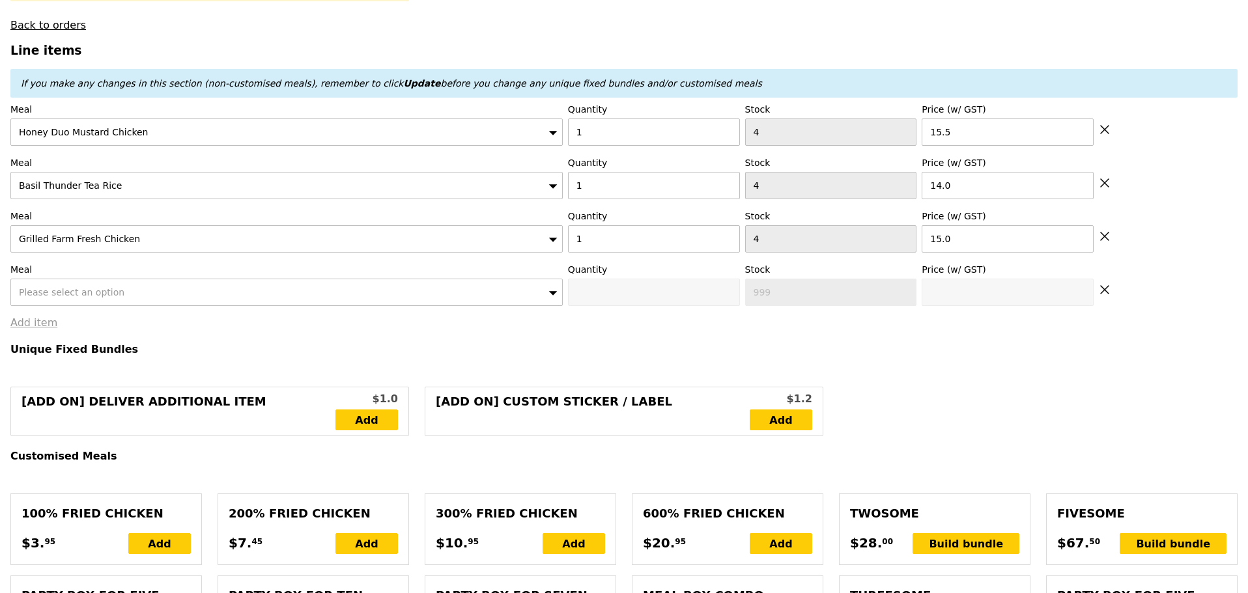
type input "Loading..."
click at [78, 298] on span "Please select an option" at bounding box center [72, 292] width 106 height 10
type input "44.50"
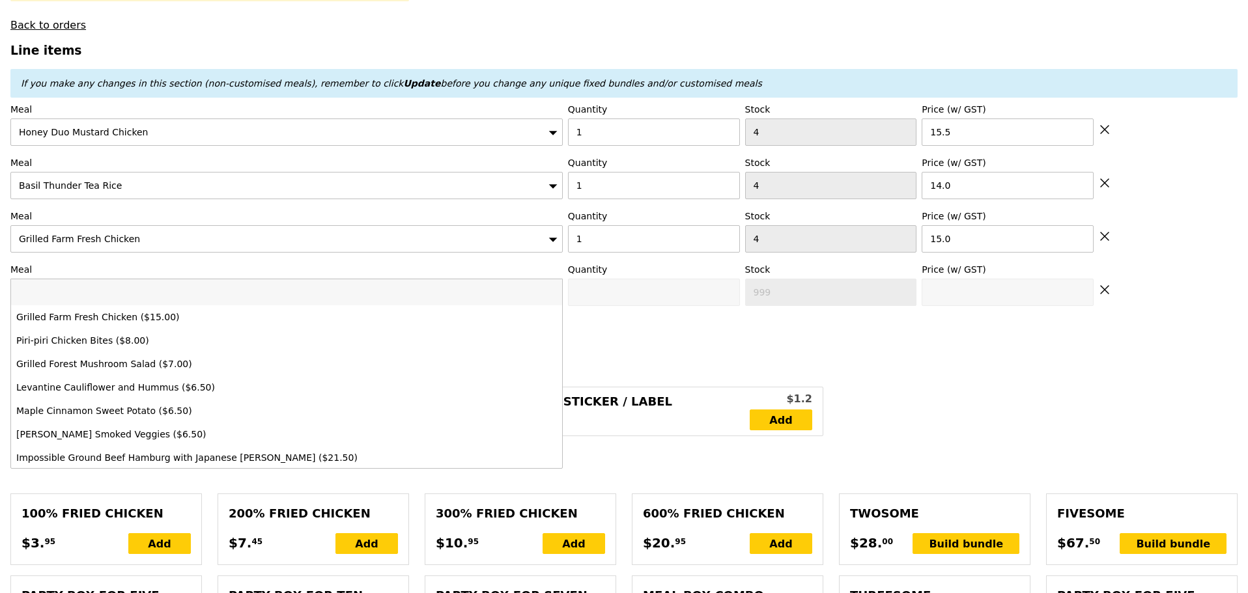
type input "Confirm"
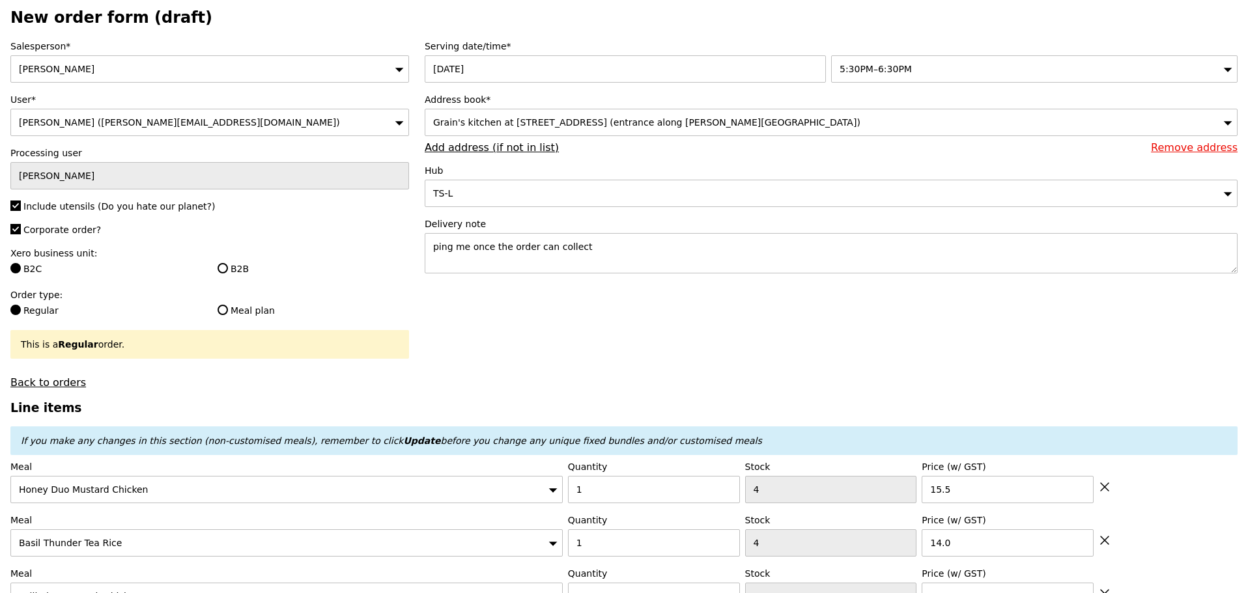
scroll to position [0, 0]
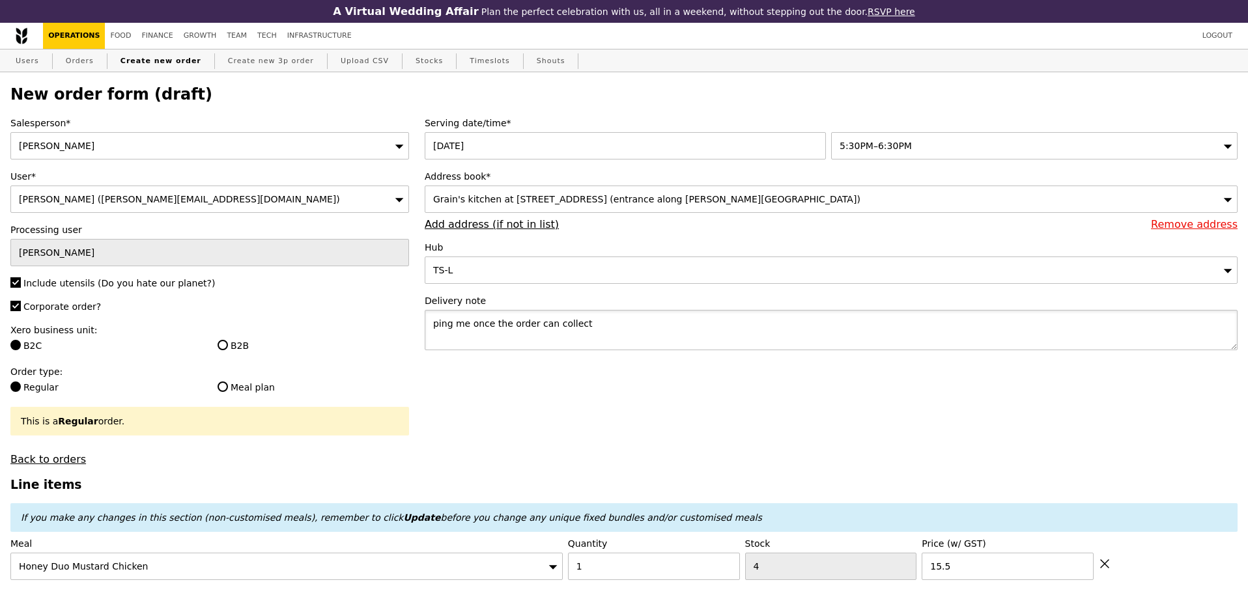
click at [604, 319] on textarea "ping me once the order can collect" at bounding box center [831, 330] width 813 height 40
type textarea "ping me once the order can collect *food tasting*"
type input "Confirm"
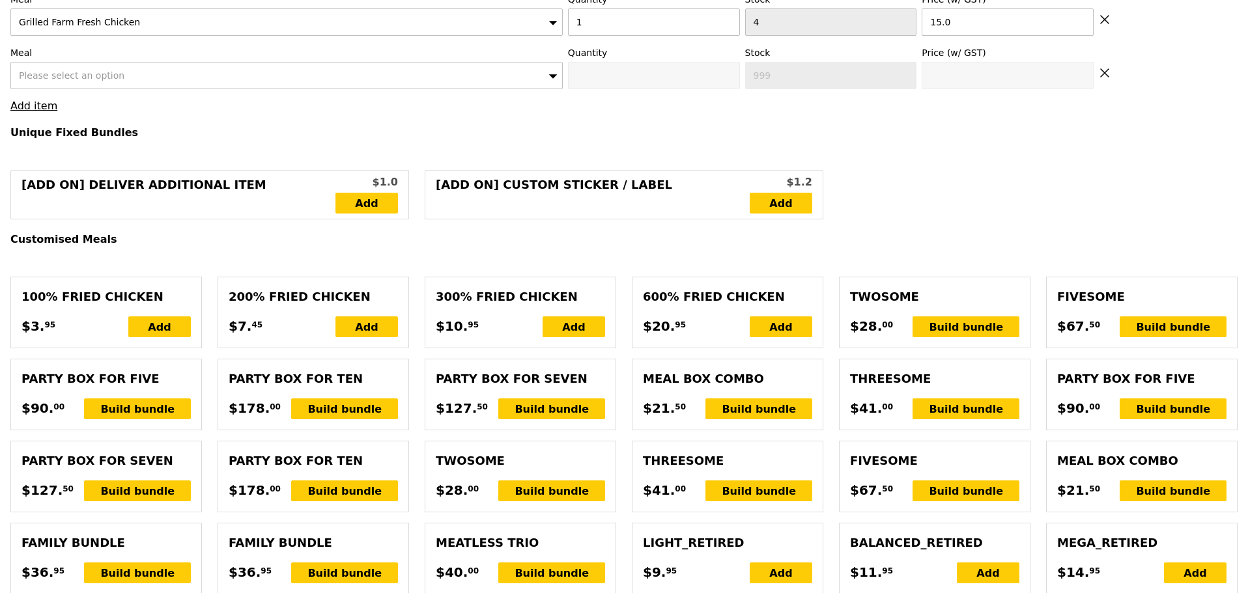
scroll to position [435, 0]
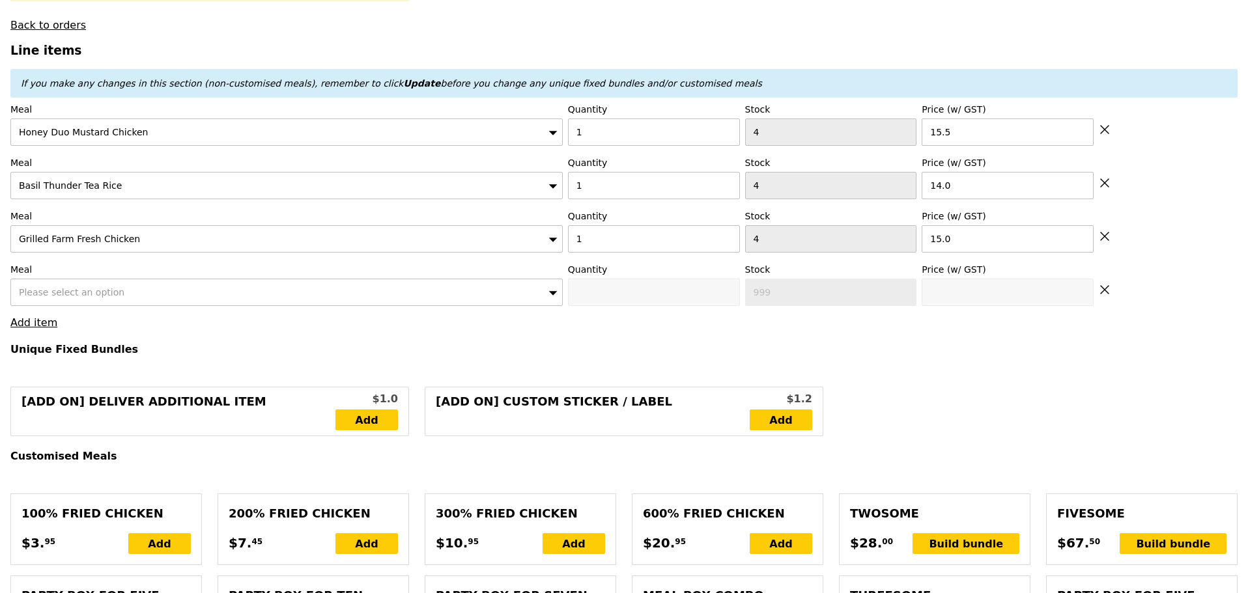
click at [145, 306] on div "Please select an option" at bounding box center [286, 292] width 552 height 27
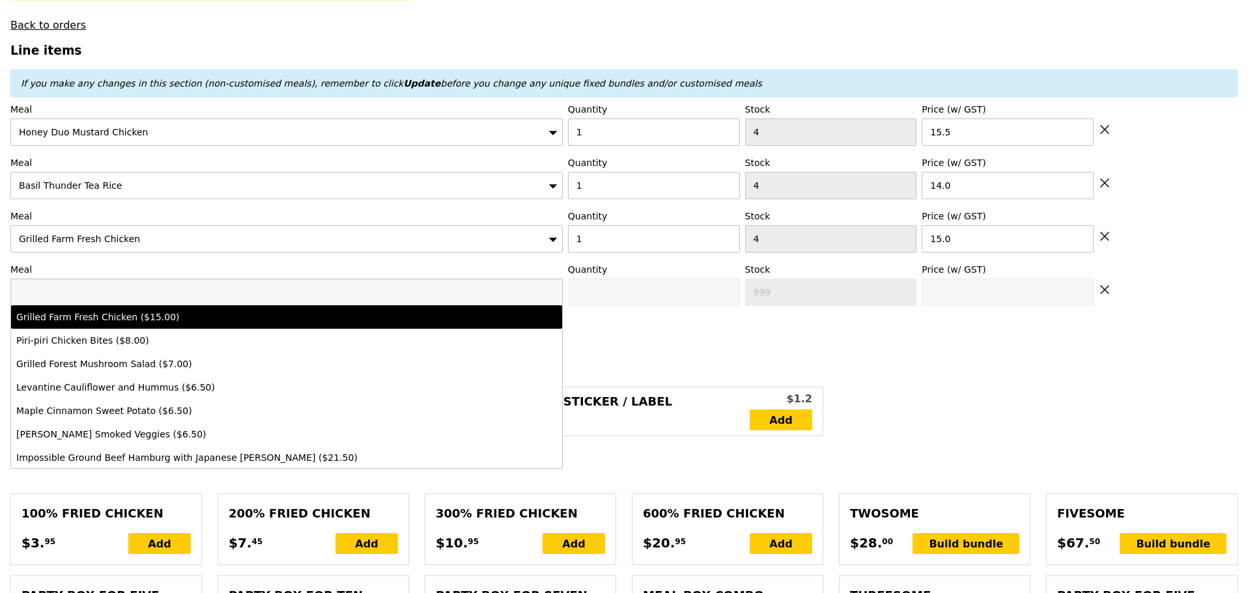
click at [133, 306] on input "search" at bounding box center [286, 292] width 551 height 26
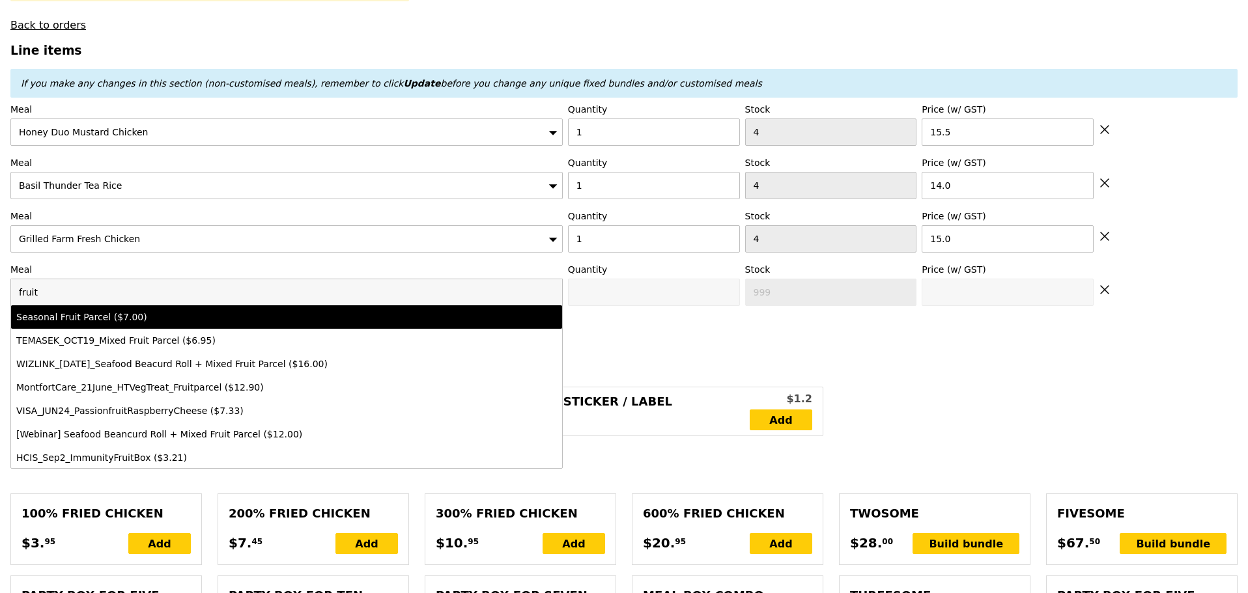
type input "fruit"
click at [152, 324] on div "Seasonal Fruit Parcel ($7.00)" at bounding box center [218, 317] width 405 height 13
type input "Confirm anyway"
type input "0"
type input "86"
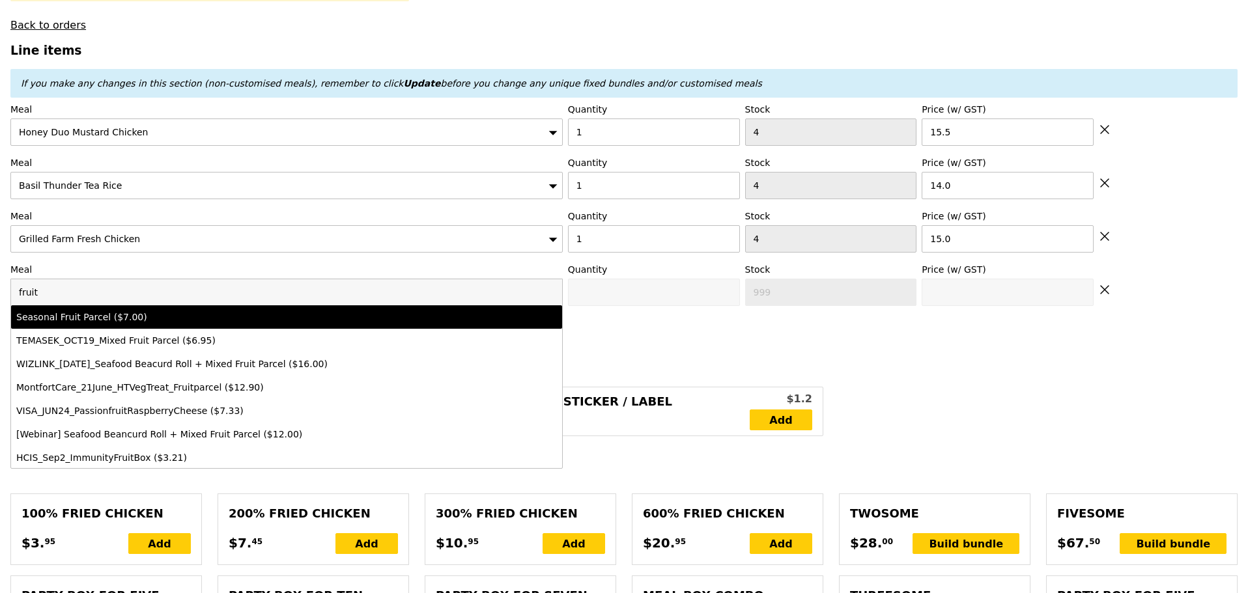
type input "7.0"
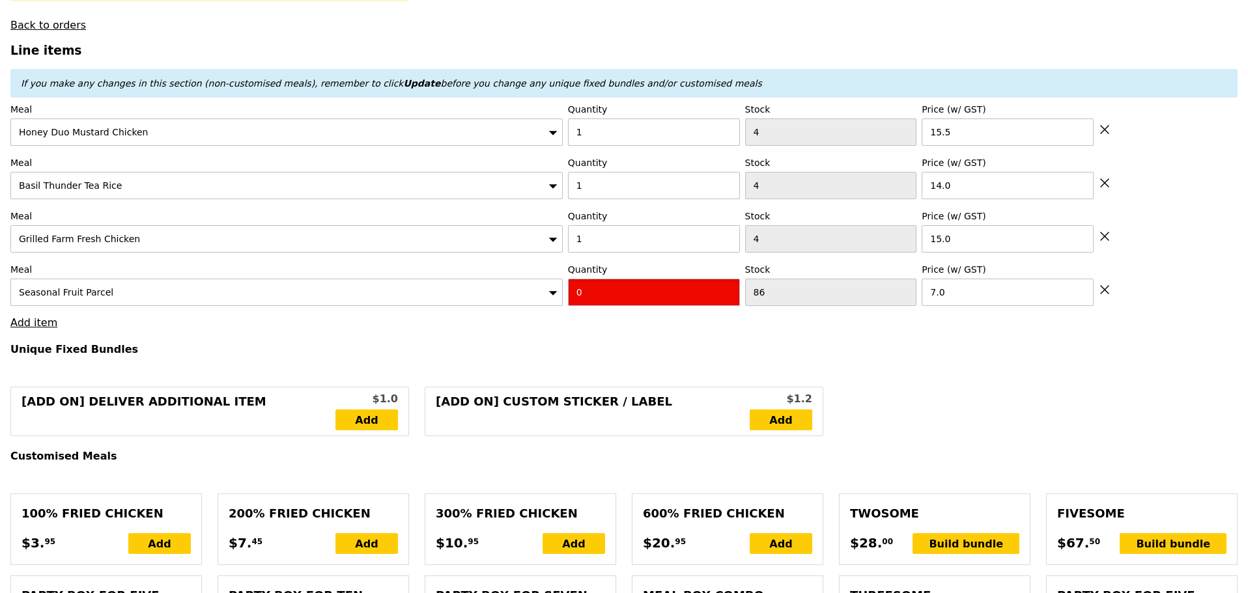
drag, startPoint x: 584, startPoint y: 298, endPoint x: 519, endPoint y: 329, distance: 72.0
type input "Confirm"
type input "2"
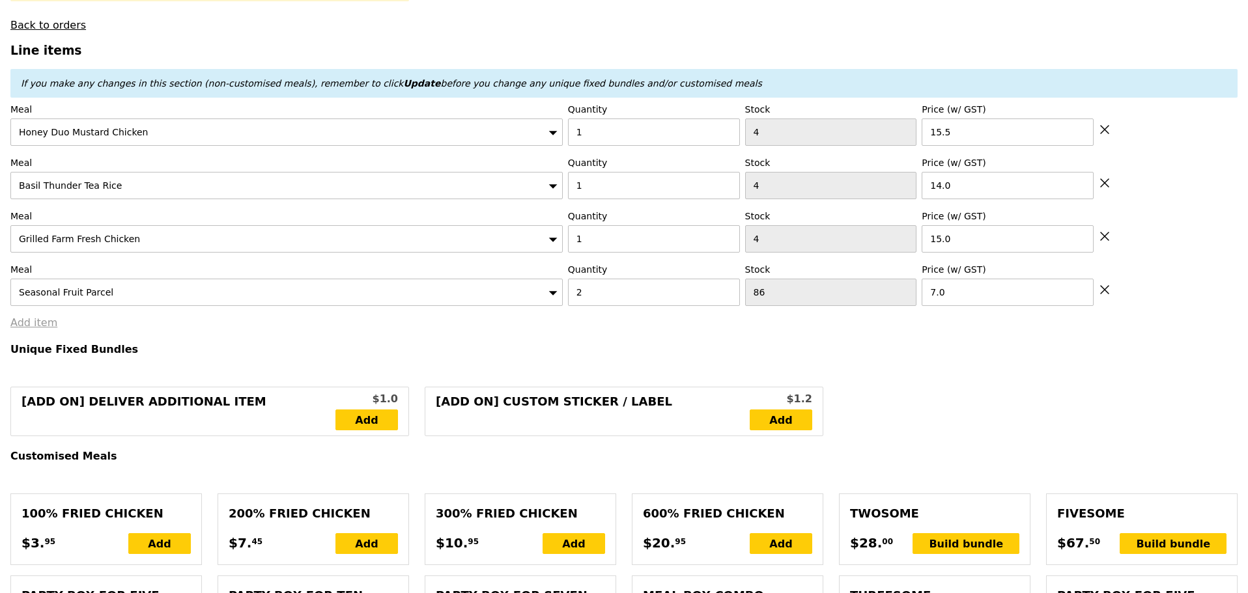
click at [20, 329] on link "Add item" at bounding box center [33, 323] width 47 height 12
type input "Loading..."
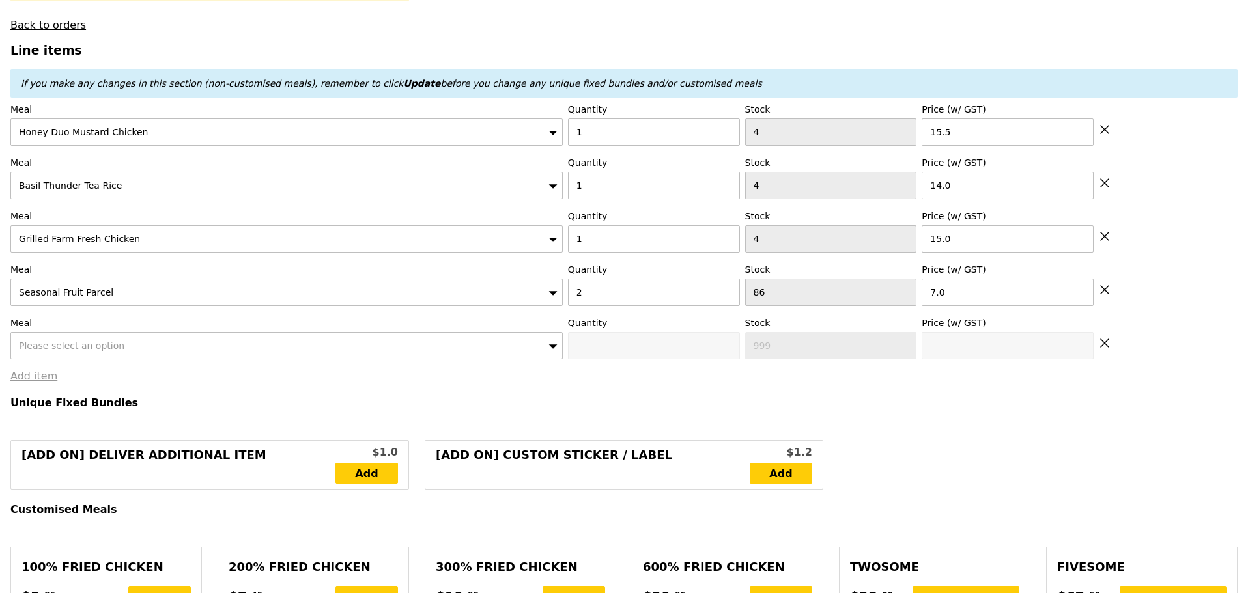
click at [97, 351] on span "Please select an option" at bounding box center [72, 346] width 106 height 10
type input "58.50"
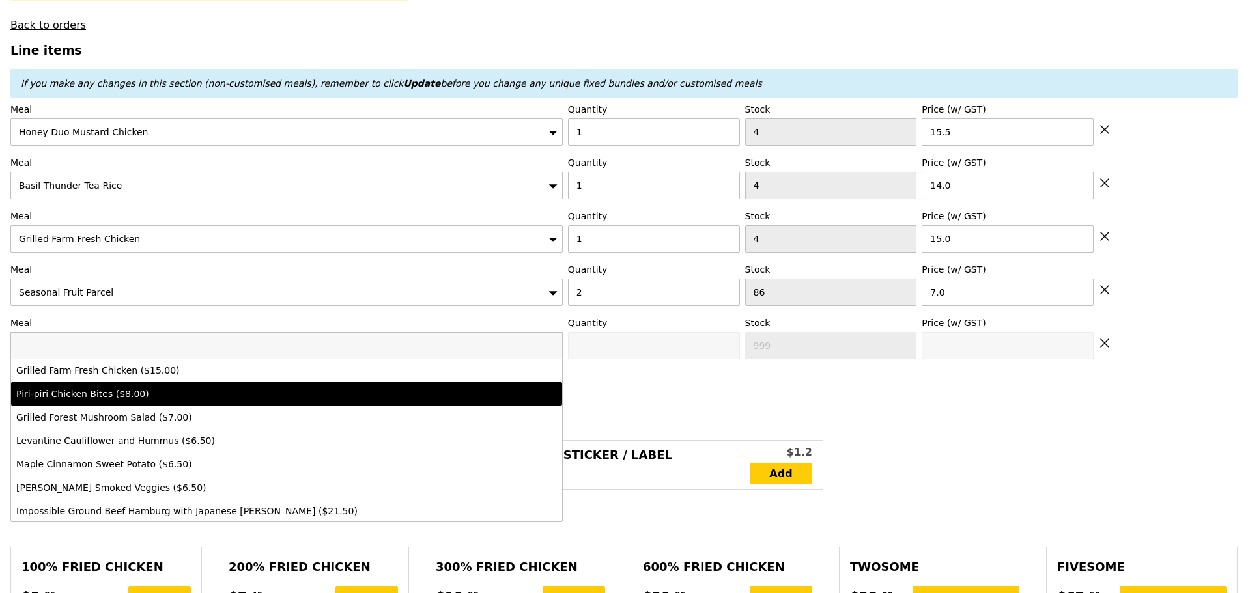
type input "Confirm"
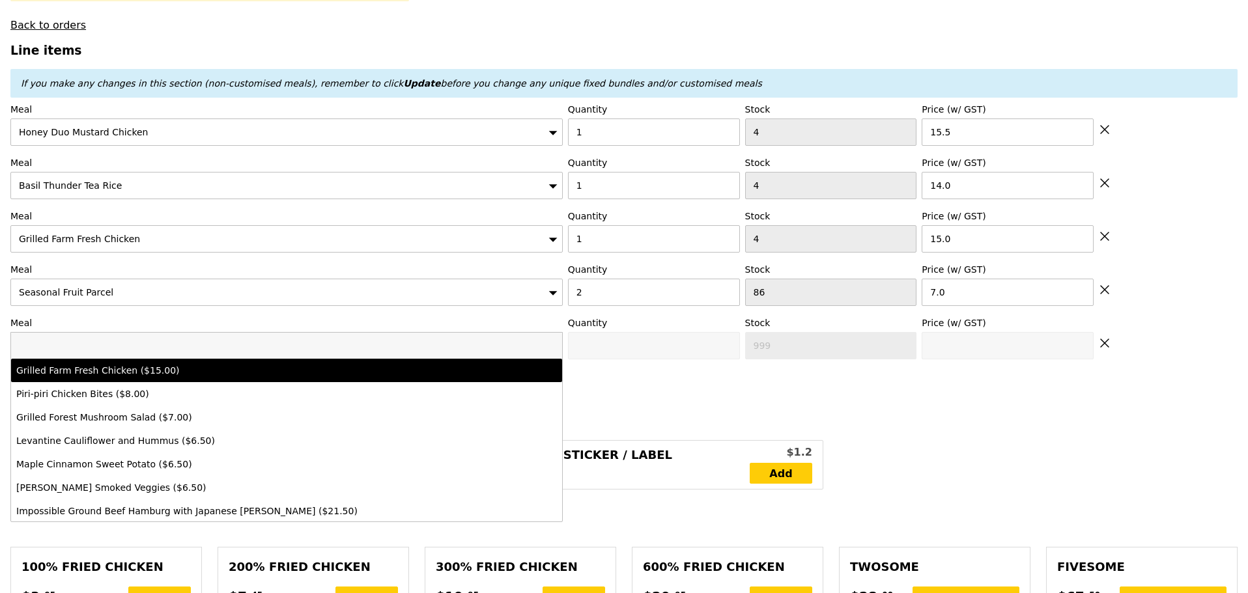
click at [213, 356] on input "search" at bounding box center [286, 346] width 551 height 26
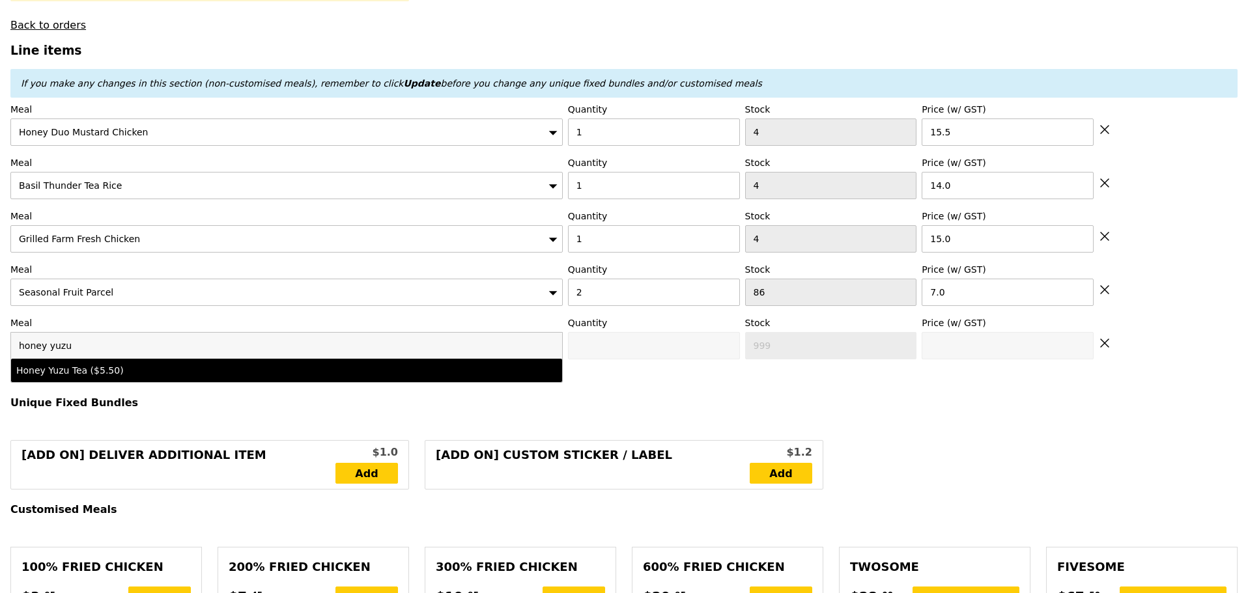
type input "honey yuzu"
click at [199, 376] on div "Honey Yuzu Tea ($5.50)" at bounding box center [218, 370] width 405 height 13
type input "Confirm anyway"
type input "0"
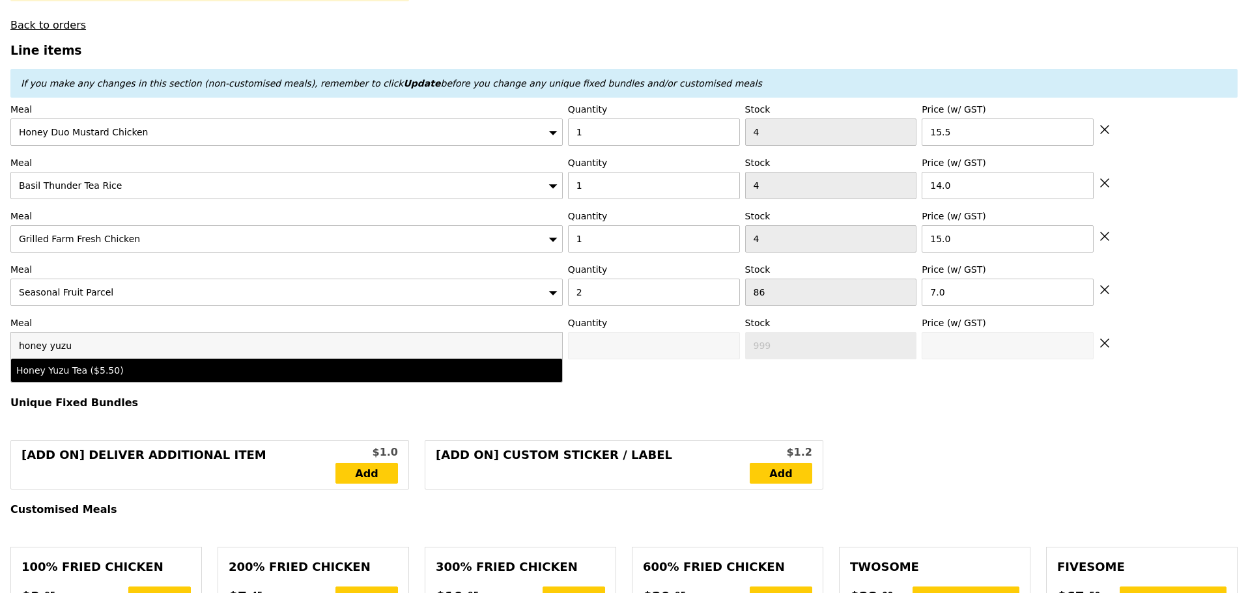
type input "5.5"
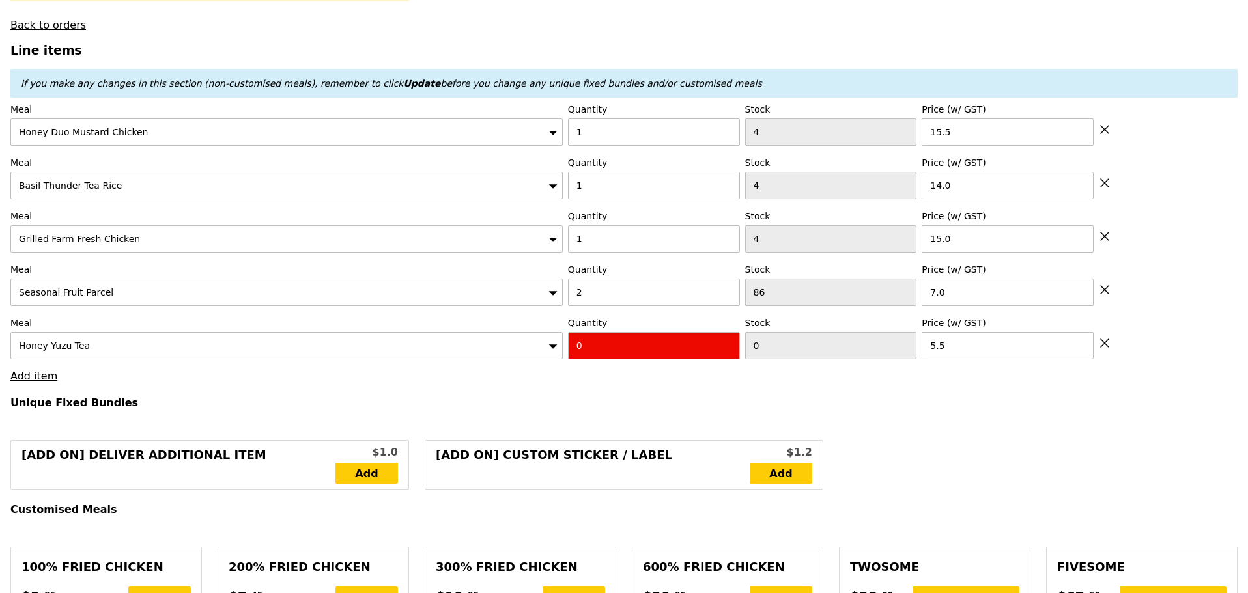
drag, startPoint x: 507, startPoint y: 369, endPoint x: 473, endPoint y: 371, distance: 34.0
type input "6"
type input "Loading..."
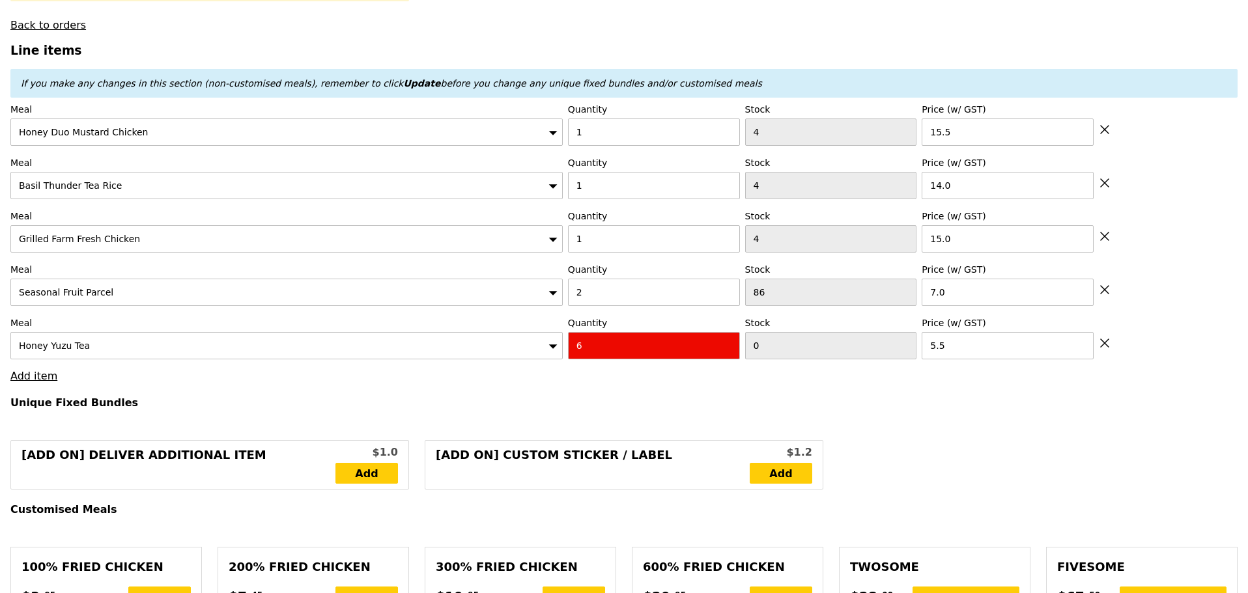
type input "91.50"
type input "Confirm anyway"
click at [309, 360] on div "Honey Yuzu Tea" at bounding box center [286, 345] width 552 height 27
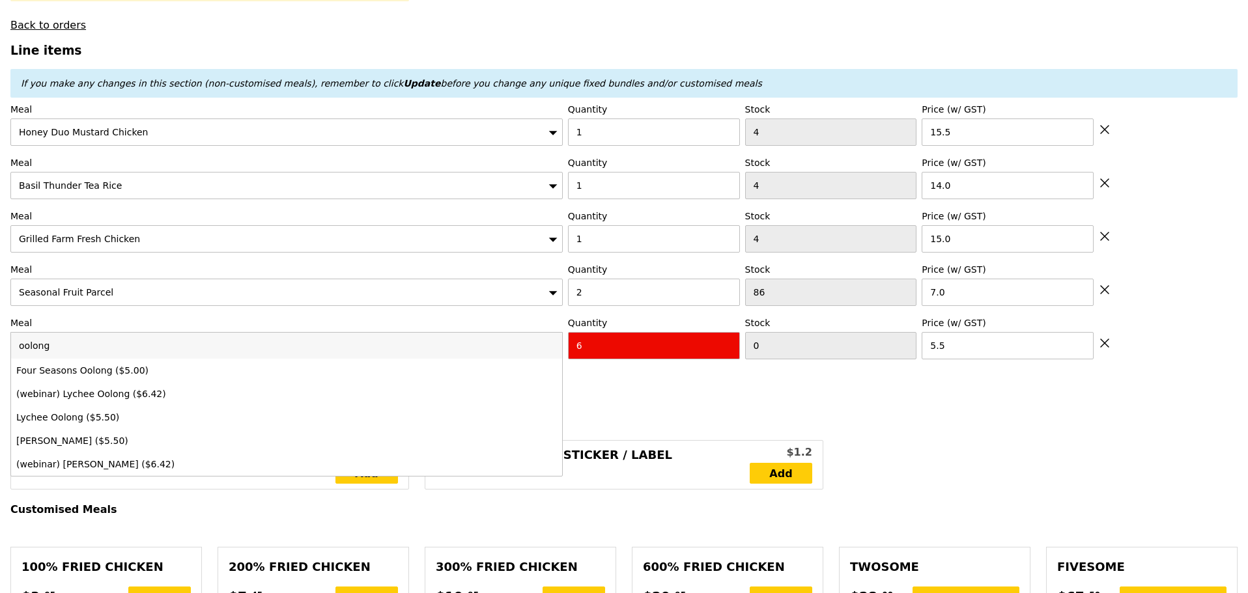
type input "oolong"
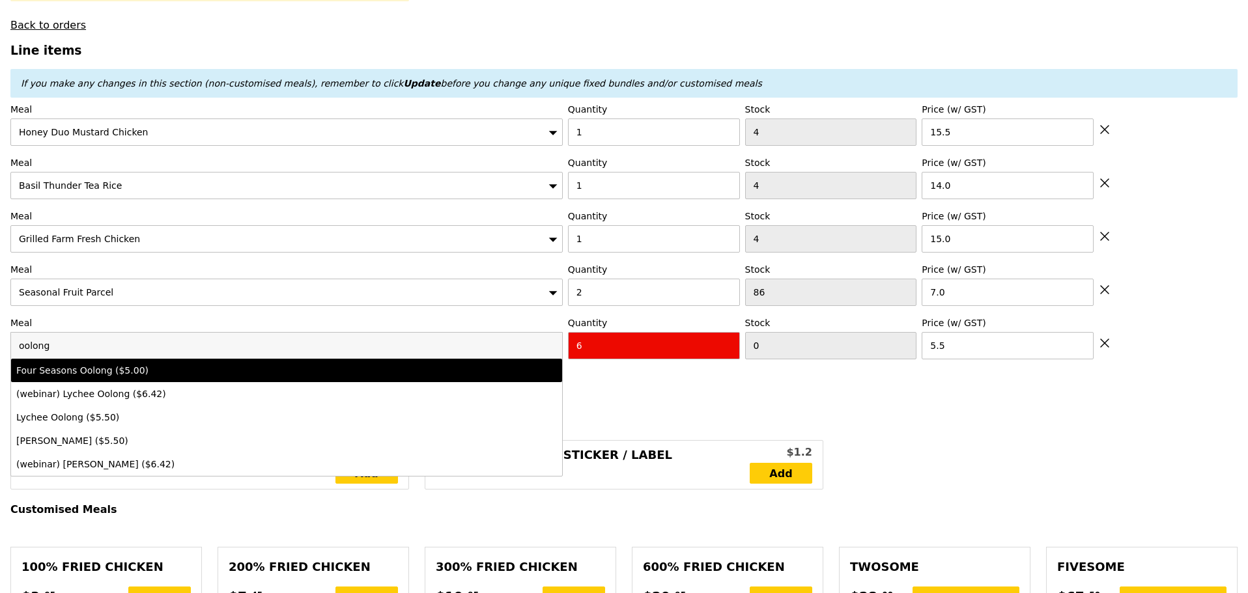
click at [302, 377] on div "Four Seasons Oolong ($5.00)" at bounding box center [218, 370] width 405 height 13
type input "Loading..."
type input "100"
type input "5.0"
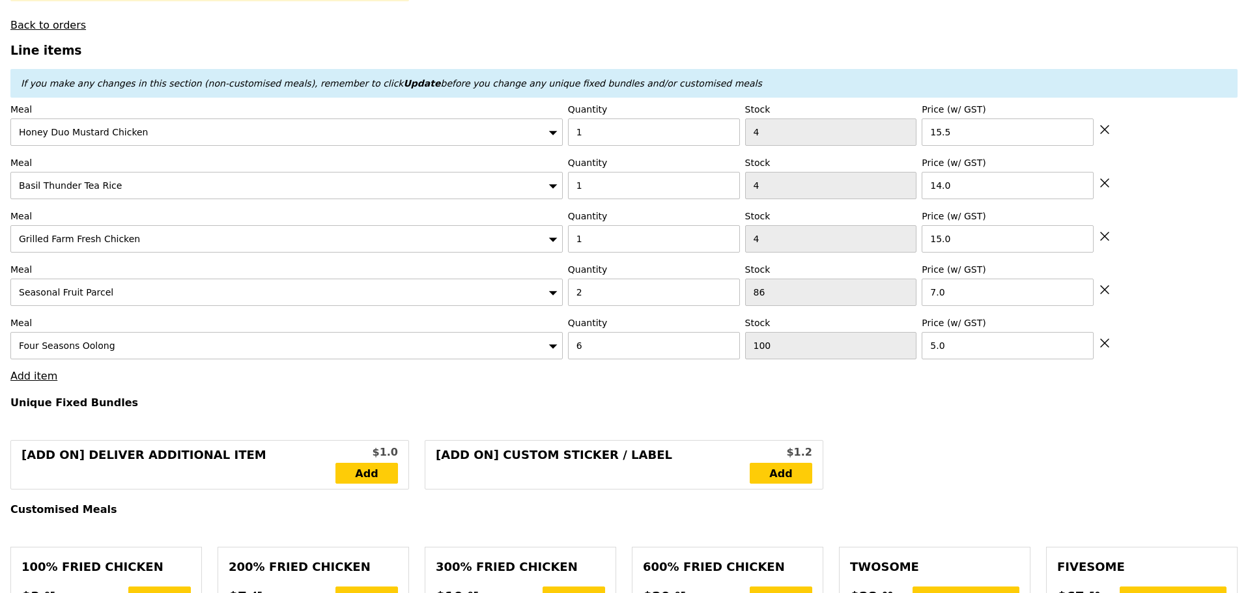
type input "58.50"
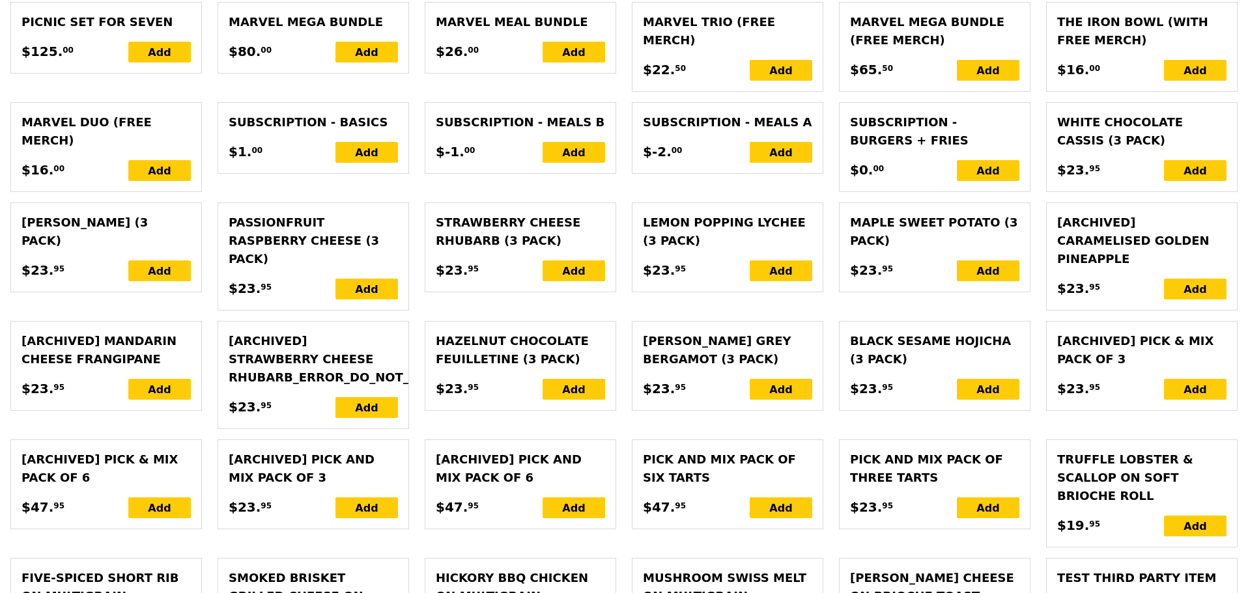
type input "88.50"
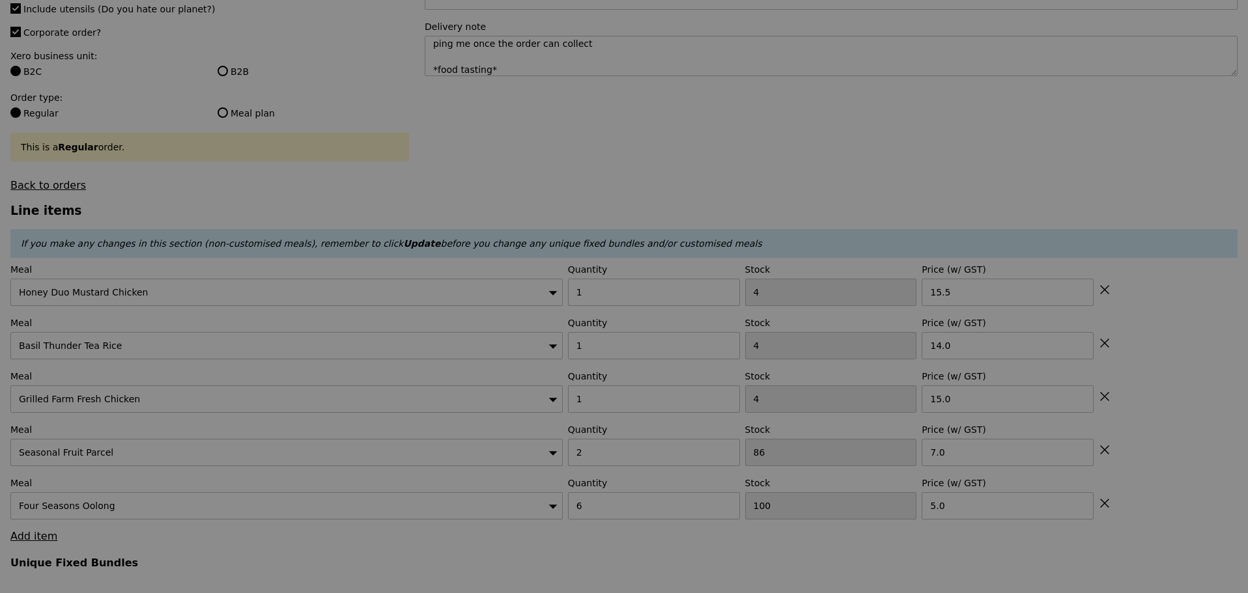
scroll to position [0, 0]
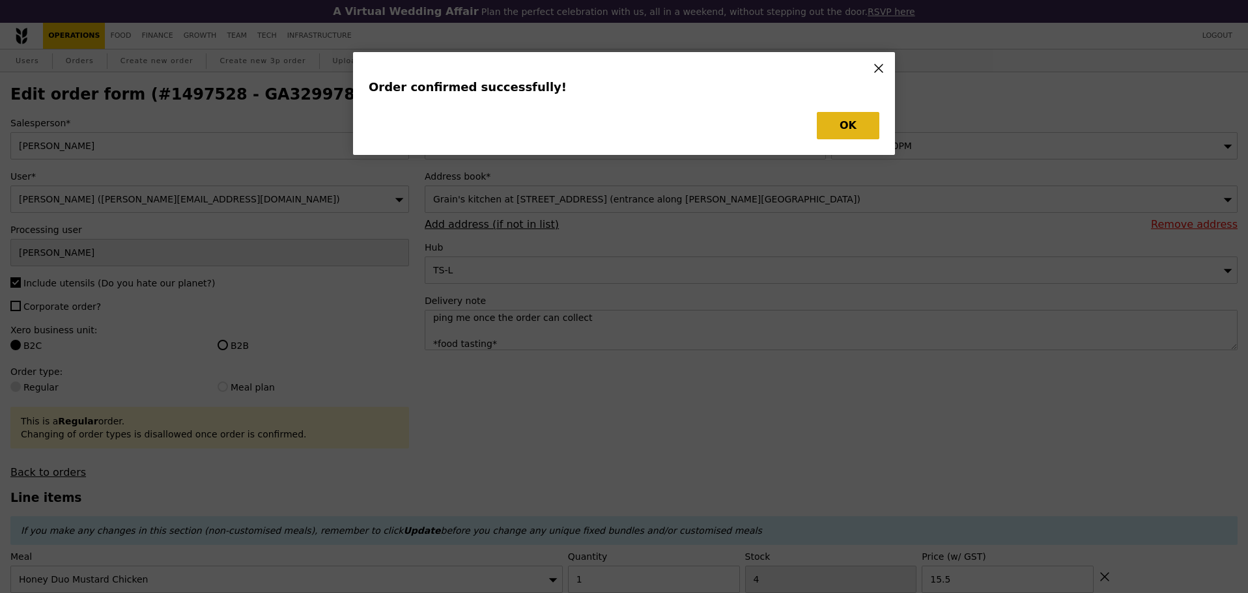
click at [868, 111] on div "Order confirmed successfully! OK" at bounding box center [624, 103] width 542 height 103
type input "Loading..."
checkbox input "false"
type input "6"
type input "100"
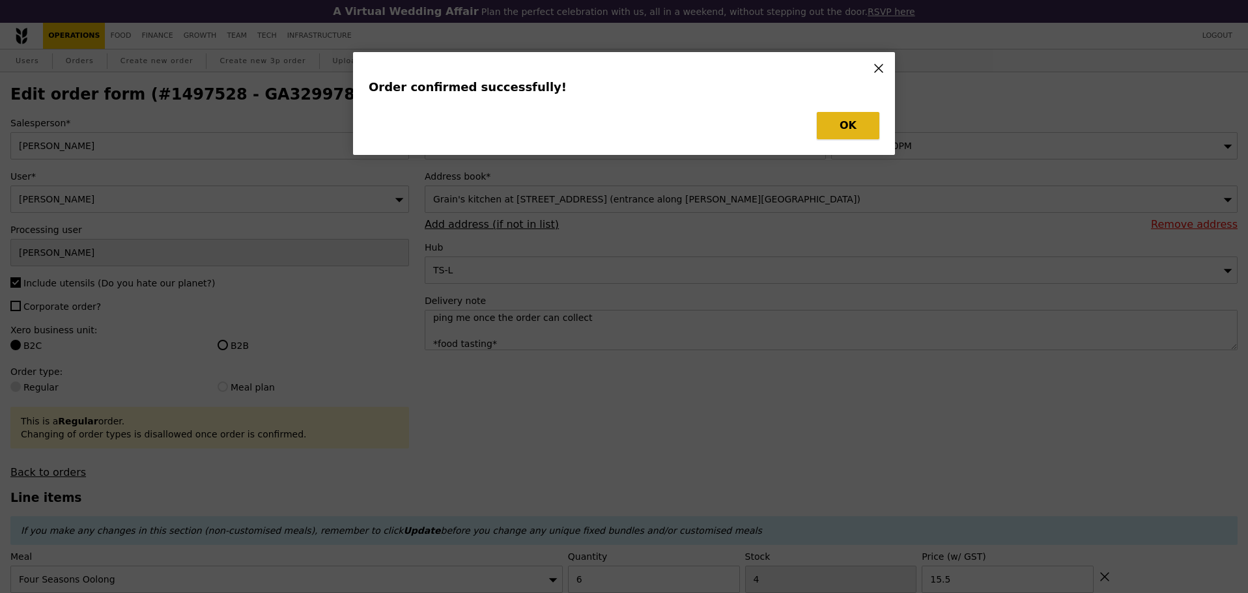
type input "5.00"
type input "2"
type input "86"
type input "7.00"
type input "15.00"
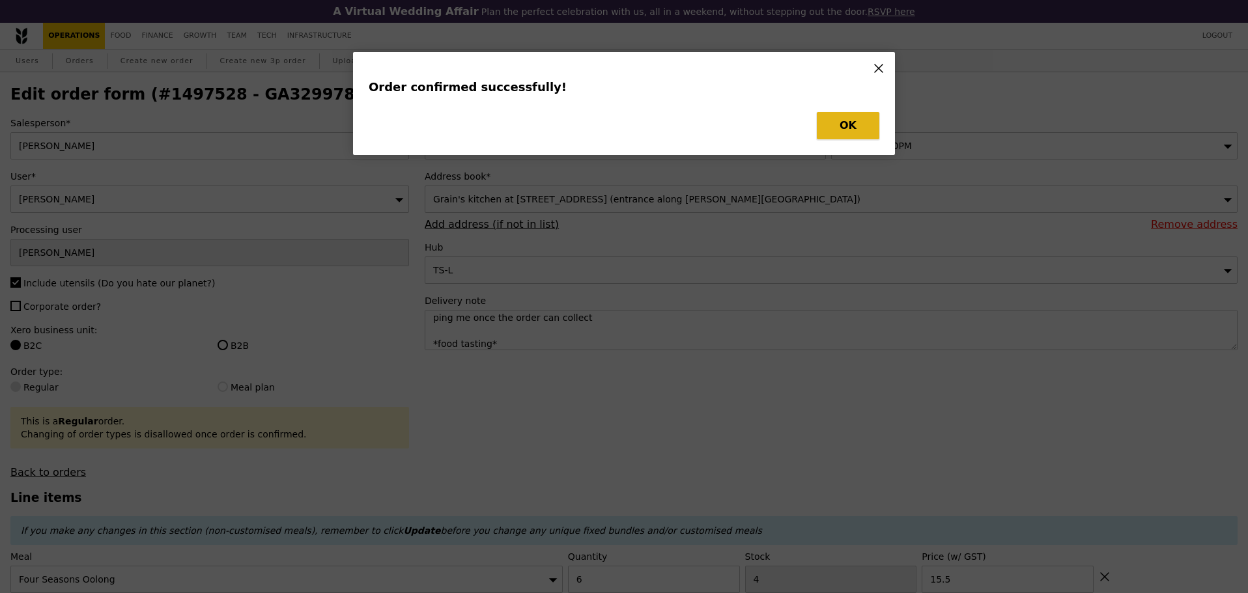
type input "1"
type input "4"
type input "14.00"
type input "1"
type input "4"
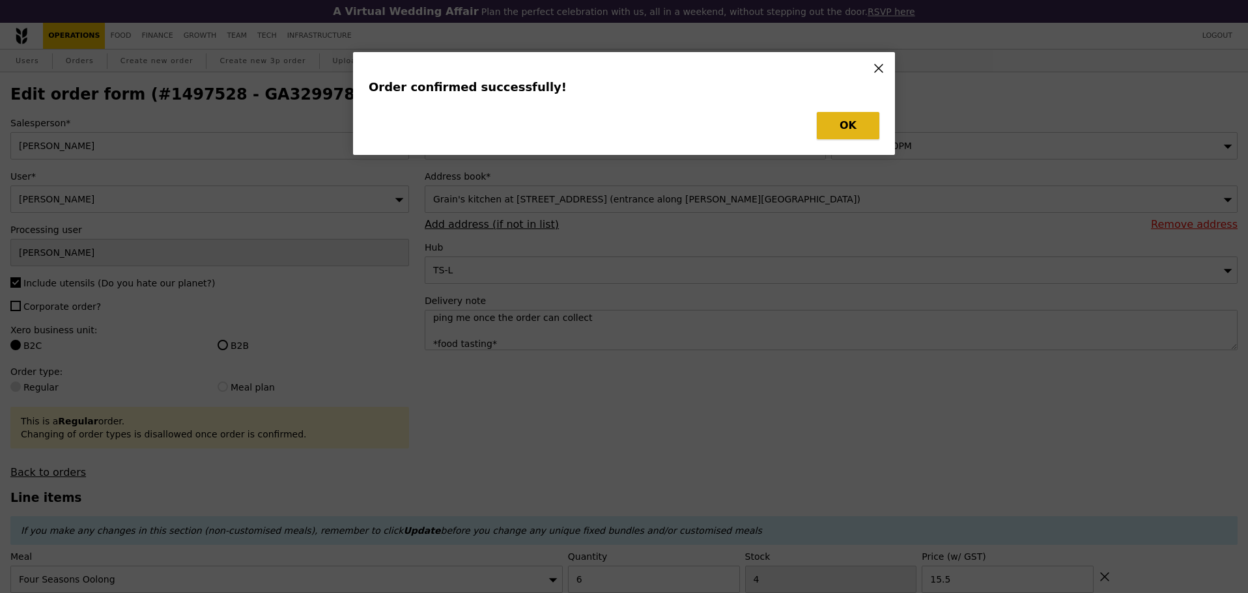
type input "15.50"
click at [841, 121] on button "OK" at bounding box center [848, 125] width 63 height 27
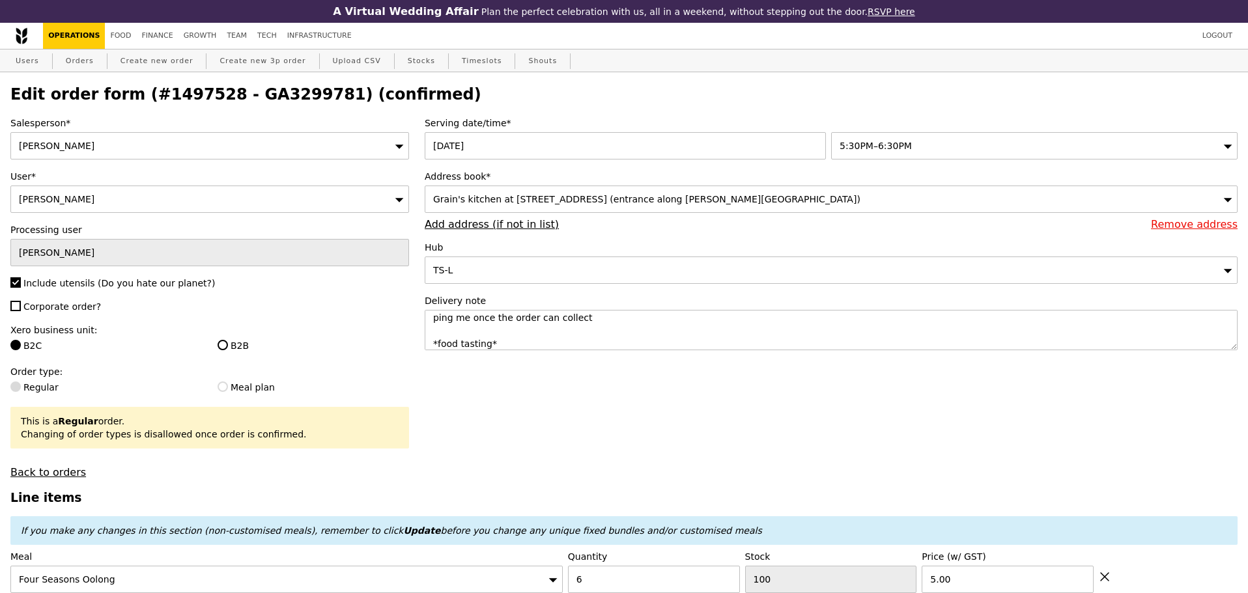
type input "Update"
type input "94"
type input "84"
type input "3"
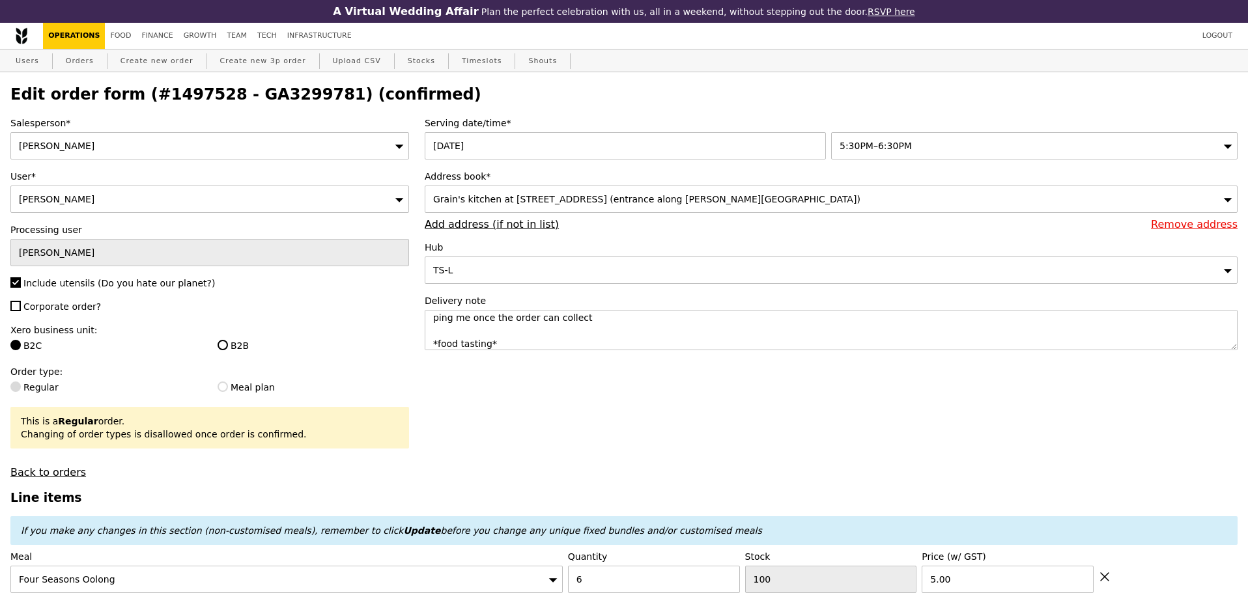
type input "3"
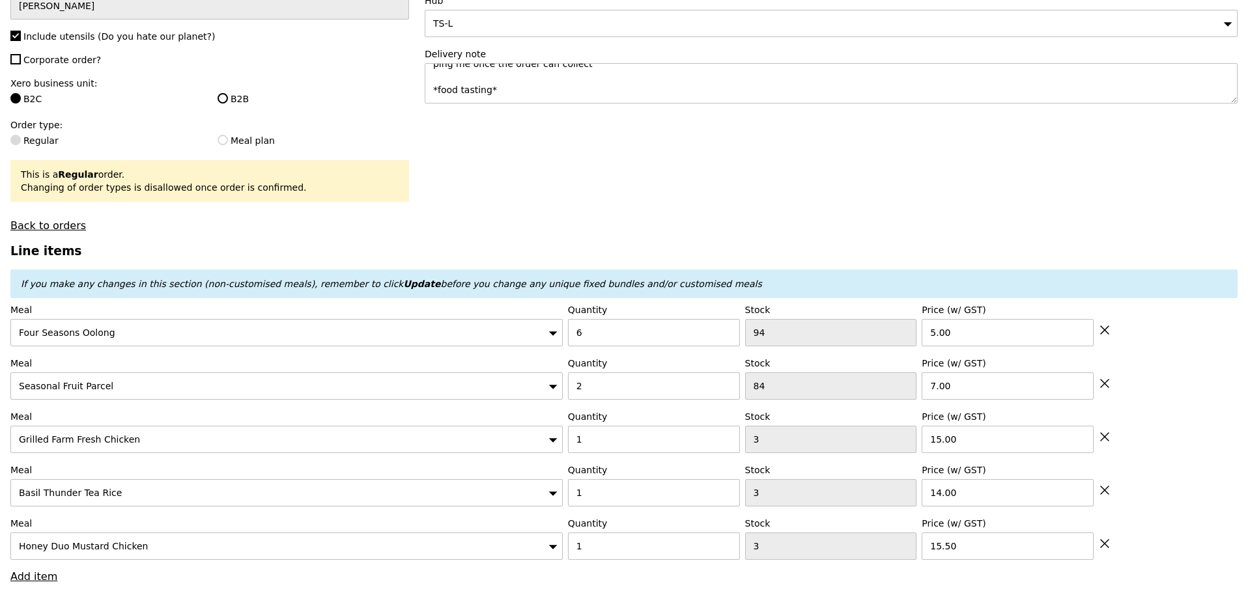
scroll to position [326, 0]
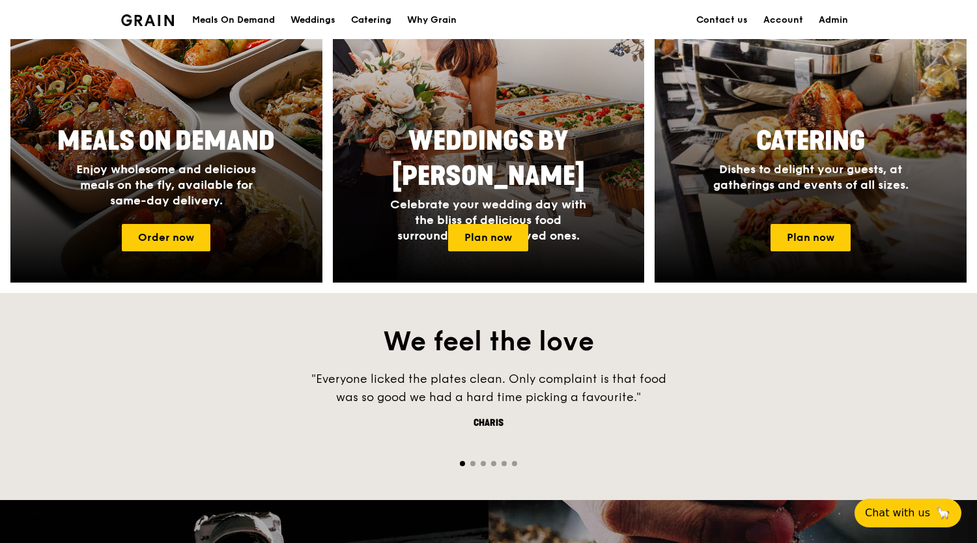
scroll to position [217, 0]
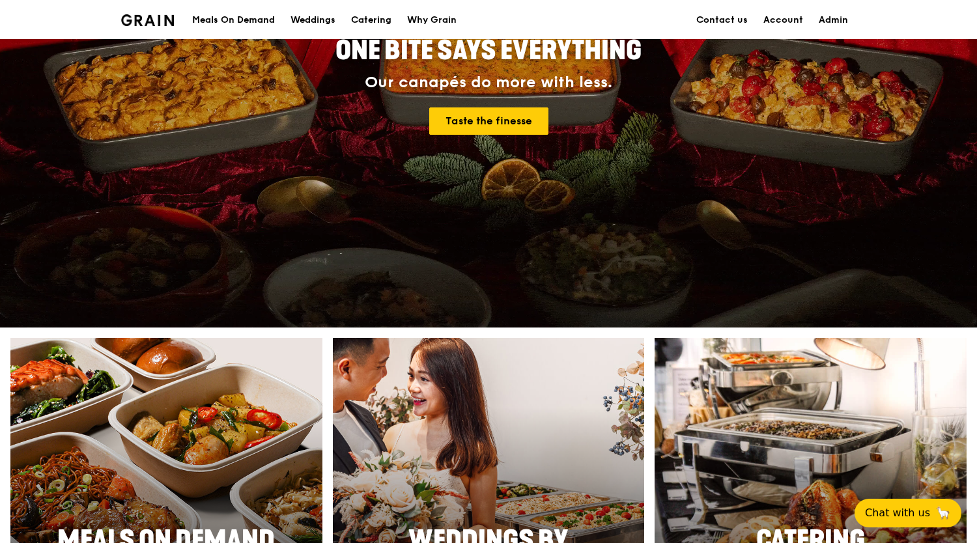
click at [236, 21] on div "Meals On Demand" at bounding box center [233, 20] width 83 height 39
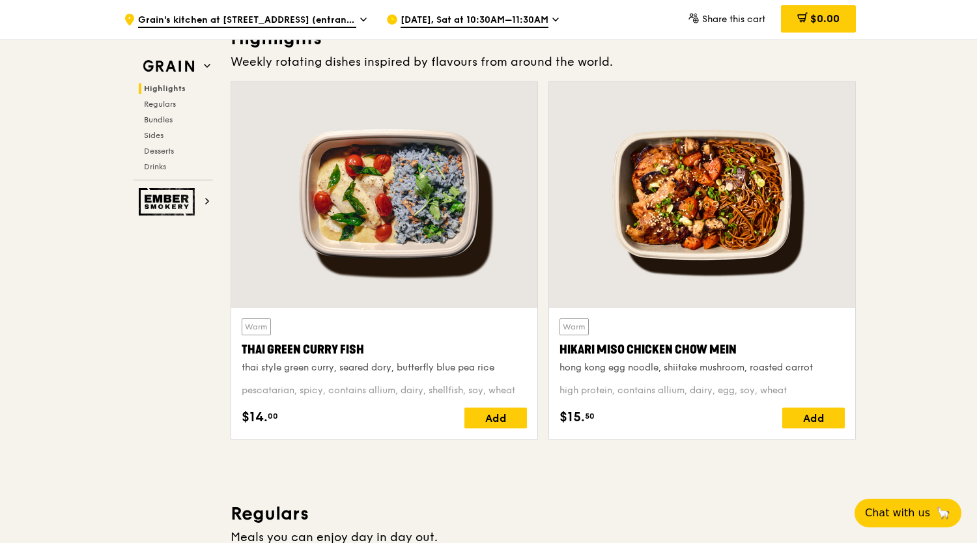
scroll to position [326, 0]
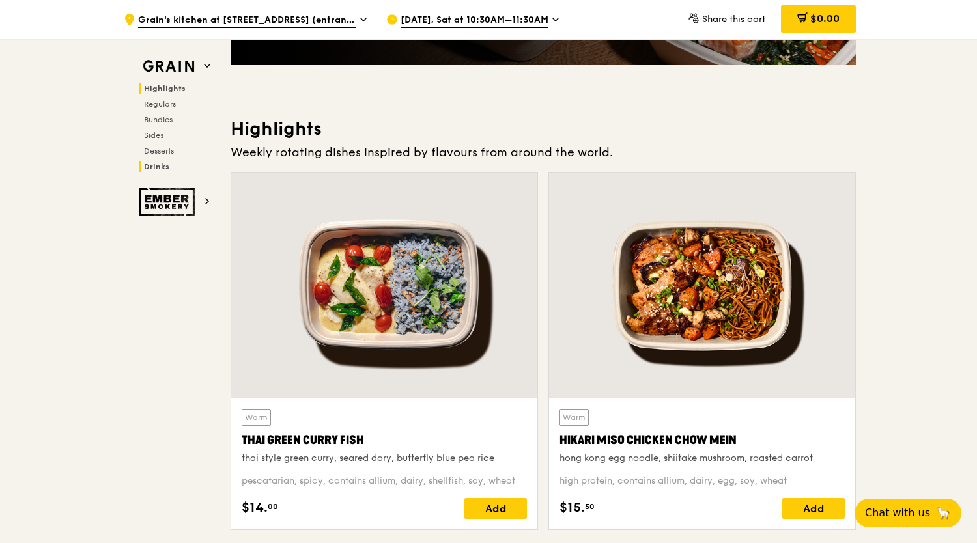
click at [164, 167] on span "Drinks" at bounding box center [156, 166] width 25 height 9
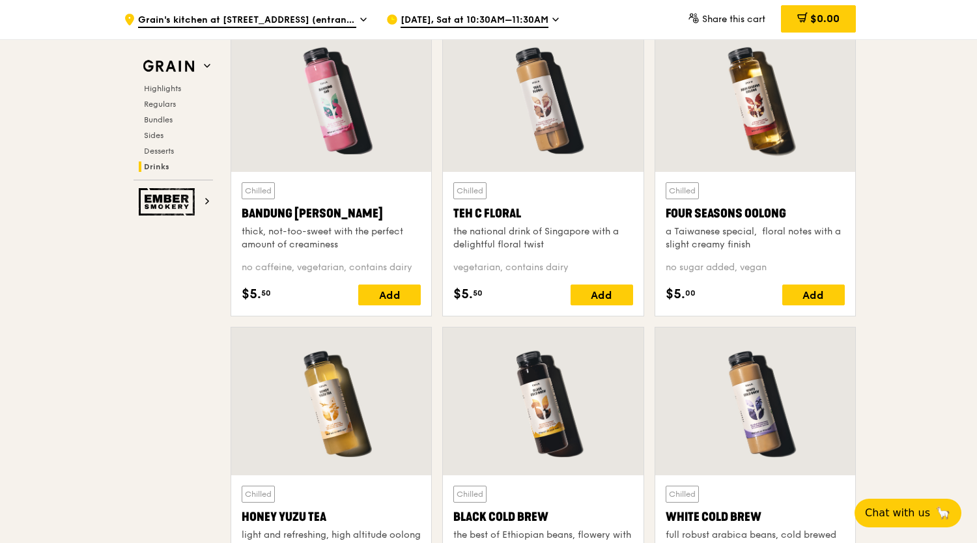
scroll to position [4509, 0]
